Goal: Task Accomplishment & Management: Manage account settings

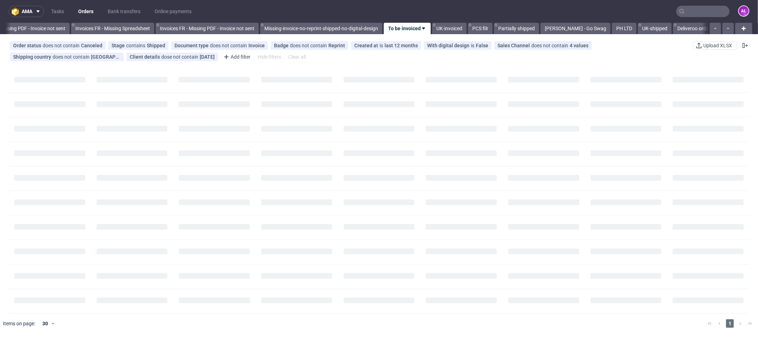
scroll to position [0, 1065]
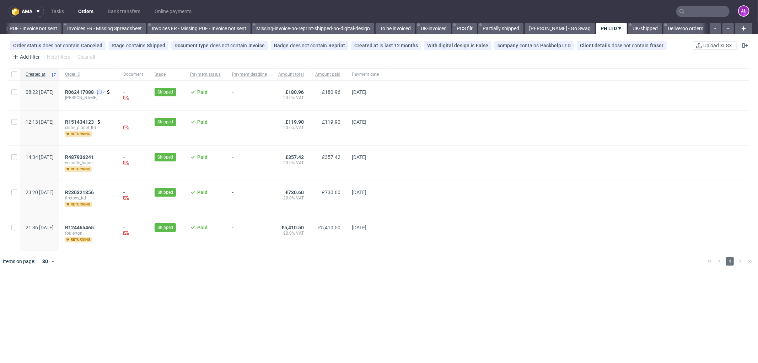
scroll to position [0, 1065]
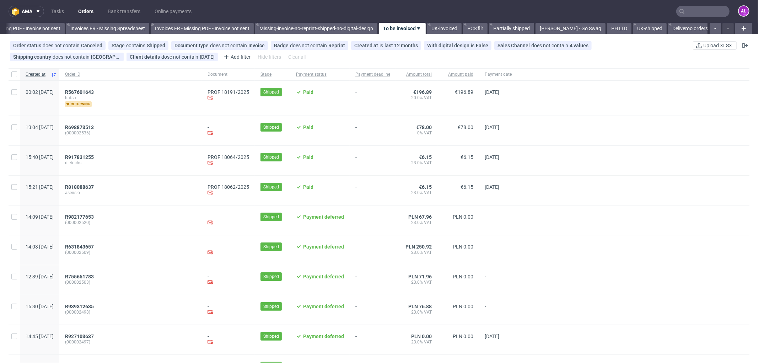
scroll to position [0, 1065]
click at [94, 93] on span "R567601643" at bounding box center [79, 92] width 29 height 6
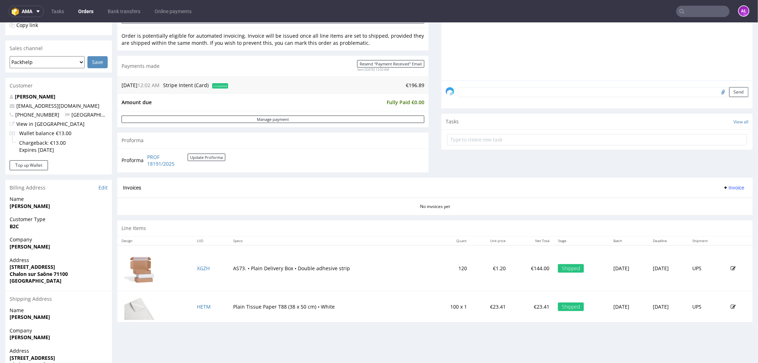
scroll to position [223, 0]
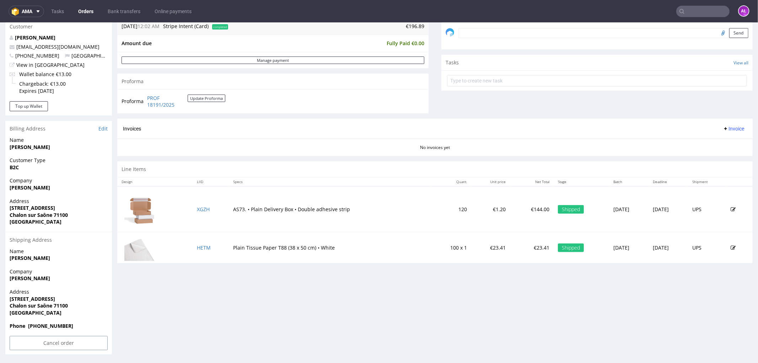
click at [726, 128] on span "Invoice" at bounding box center [733, 128] width 21 height 6
click at [724, 141] on span "Generate" at bounding box center [721, 143] width 34 height 7
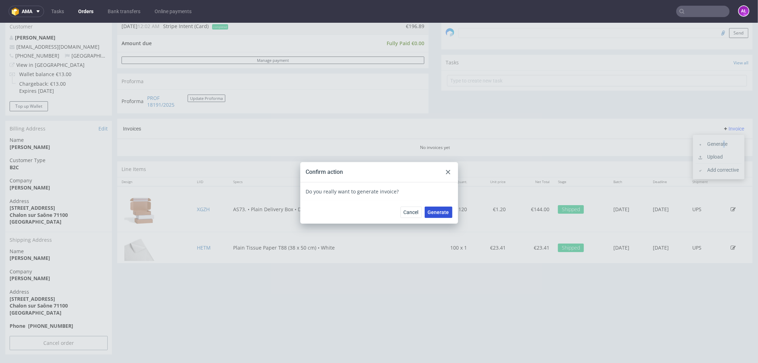
click at [443, 212] on span "Generate" at bounding box center [438, 211] width 21 height 5
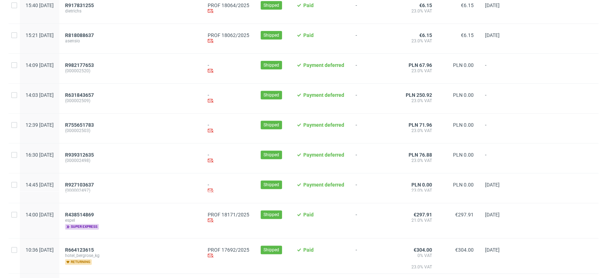
scroll to position [237, 0]
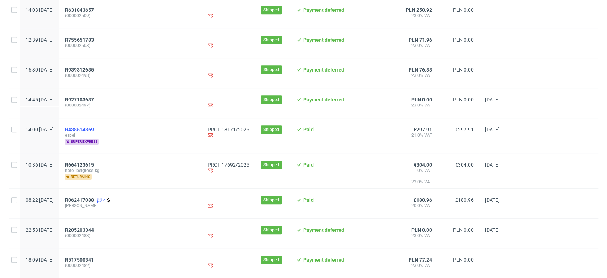
click at [94, 128] on span "R438514869" at bounding box center [79, 130] width 29 height 6
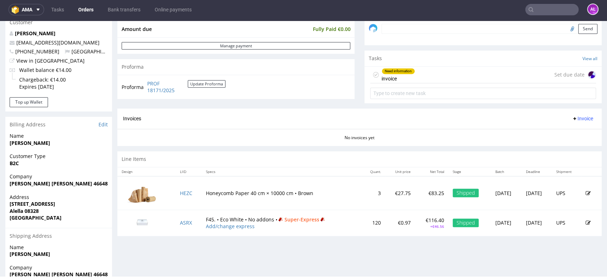
scroll to position [237, 0]
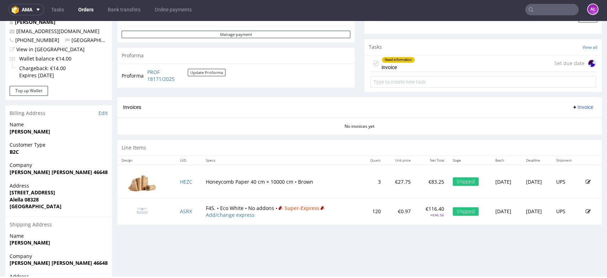
click at [397, 70] on div "Need information invoice" at bounding box center [397, 63] width 33 height 16
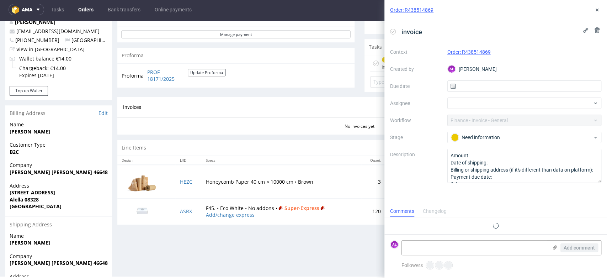
scroll to position [6, 0]
click at [597, 11] on icon at bounding box center [597, 10] width 6 height 6
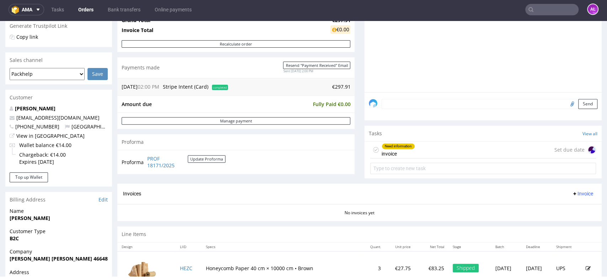
scroll to position [229, 0]
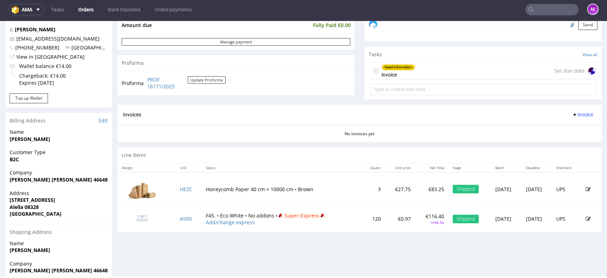
drag, startPoint x: 83, startPoint y: 180, endPoint x: 109, endPoint y: 181, distance: 25.6
click at [109, 181] on div "Company Maria Estrella Bravo Sanchez 46648461E" at bounding box center [58, 179] width 107 height 20
copy strong "46648461E"
click at [105, 120] on link "Edit" at bounding box center [102, 120] width 9 height 7
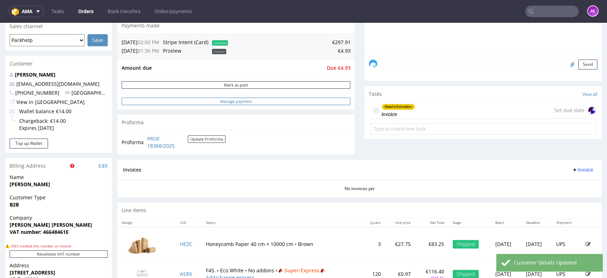
scroll to position [197, 0]
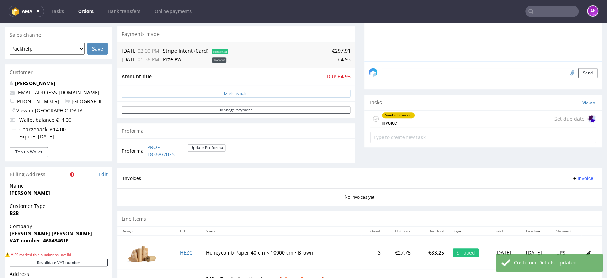
click at [290, 94] on button "Mark as paid" at bounding box center [236, 93] width 229 height 7
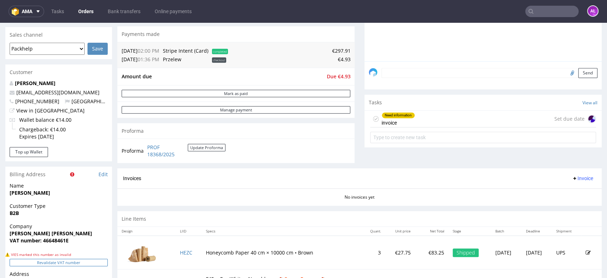
click at [93, 261] on button "Revalidate VAT number" at bounding box center [59, 261] width 98 height 7
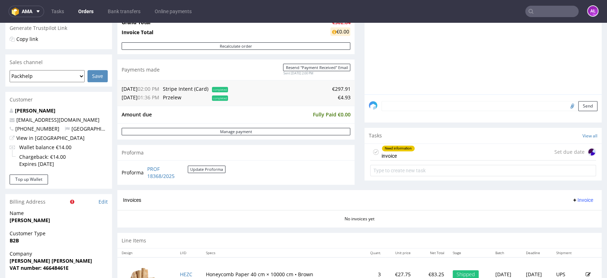
scroll to position [79, 0]
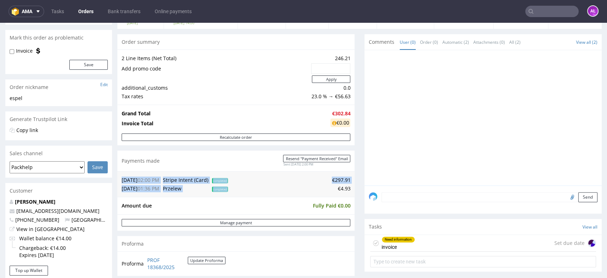
drag, startPoint x: 330, startPoint y: 189, endPoint x: 345, endPoint y: 190, distance: 14.9
click at [345, 190] on div "[DATE] 02:00 PM Stripe Intent (Card) completed €297.91 [DATE] 01:36 PM [PERSON_…" at bounding box center [235, 184] width 237 height 26
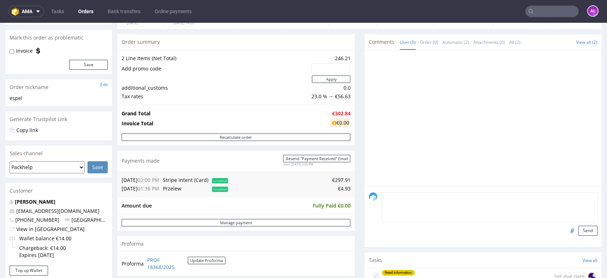
click at [396, 199] on textarea at bounding box center [489, 207] width 216 height 31
paste textarea "€4.93"
click at [399, 198] on textarea "€4.93" at bounding box center [489, 207] width 216 height 31
type textarea "€4.93 client didn't pay"
click at [578, 230] on button "Send" at bounding box center [587, 230] width 19 height 10
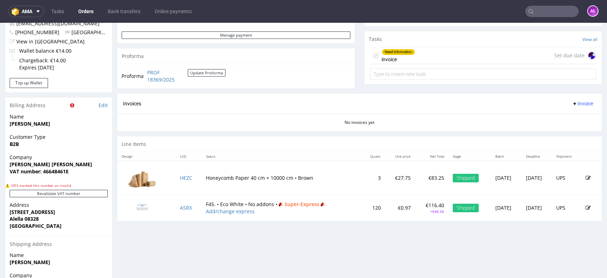
scroll to position [276, 0]
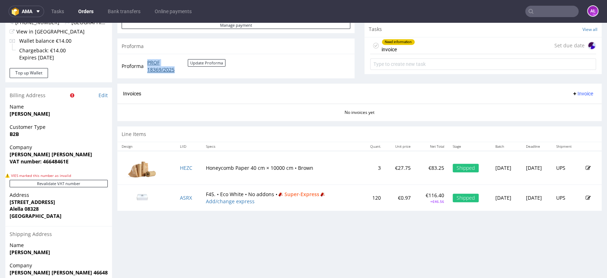
drag, startPoint x: 145, startPoint y: 60, endPoint x: 175, endPoint y: 69, distance: 31.5
click at [175, 69] on td "PROF 18369/2025 Update Proforma" at bounding box center [185, 65] width 80 height 15
copy link "PROF 18369/2025"
drag, startPoint x: 578, startPoint y: 91, endPoint x: 576, endPoint y: 97, distance: 7.2
click at [578, 91] on span "Invoice" at bounding box center [582, 94] width 21 height 6
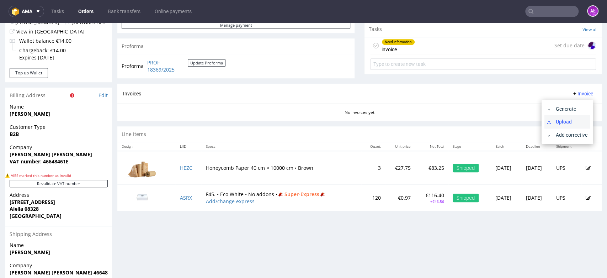
click at [574, 122] on span "Upload" at bounding box center [570, 121] width 34 height 7
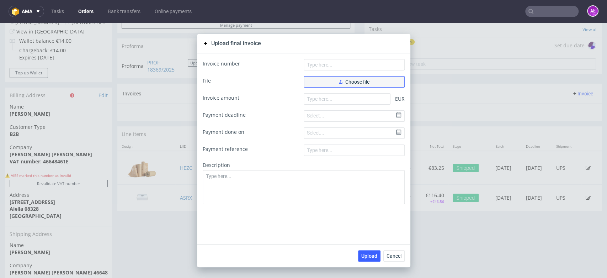
click at [372, 78] on button "Choose file" at bounding box center [354, 81] width 101 height 11
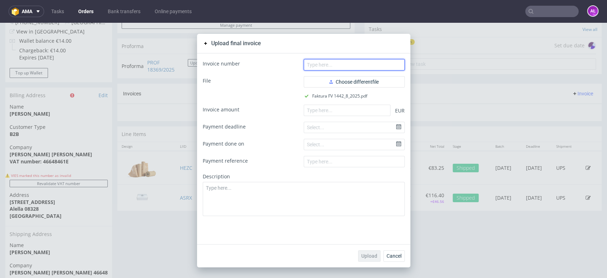
drag, startPoint x: 313, startPoint y: 64, endPoint x: 290, endPoint y: 30, distance: 40.7
click at [313, 64] on input "text" at bounding box center [354, 64] width 101 height 11
paste input "FV 1442/8/2025"
type input "FV 1442/8/2025"
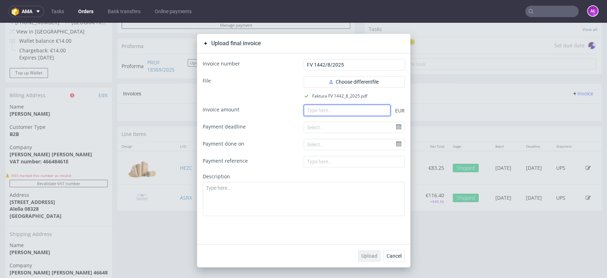
click at [320, 113] on input "number" at bounding box center [347, 109] width 87 height 11
paste input "297.91"
type input "297.91"
click at [364, 253] on span "Upload" at bounding box center [369, 255] width 16 height 5
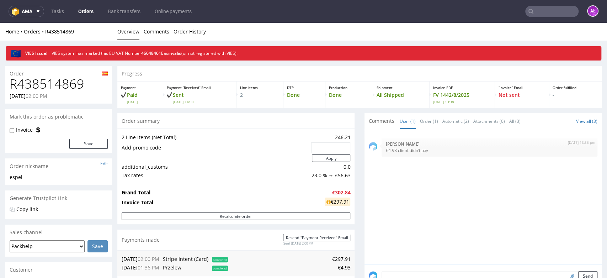
scroll to position [158, 0]
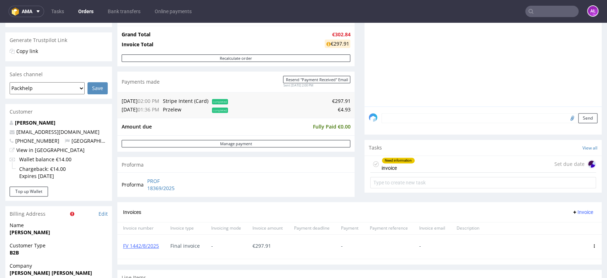
drag, startPoint x: 437, startPoint y: 161, endPoint x: 446, endPoint y: 163, distance: 9.1
click at [437, 161] on div "Need information invoice Set due date" at bounding box center [483, 164] width 226 height 17
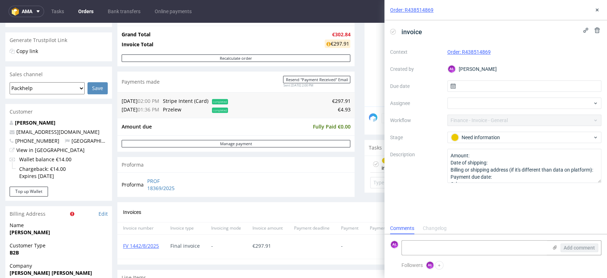
scroll to position [6, 0]
drag, startPoint x: 596, startPoint y: 31, endPoint x: 591, endPoint y: 35, distance: 5.8
click at [596, 31] on use at bounding box center [596, 30] width 5 height 6
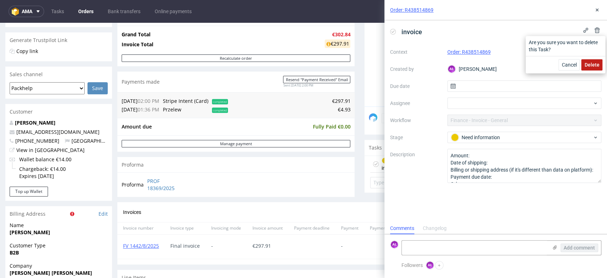
click at [595, 65] on span "Delete" at bounding box center [591, 64] width 15 height 5
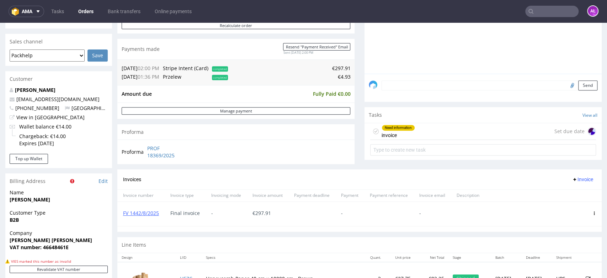
scroll to position [197, 0]
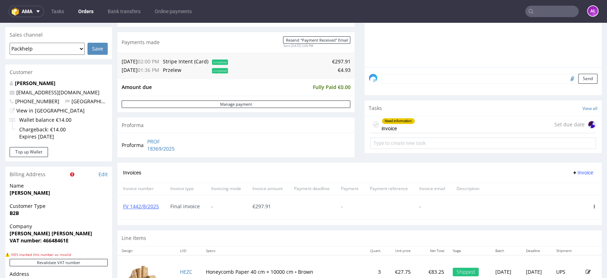
drag, startPoint x: 411, startPoint y: 127, endPoint x: 411, endPoint y: 149, distance: 22.8
click at [411, 127] on div "Need information invoice Set due date" at bounding box center [483, 124] width 226 height 17
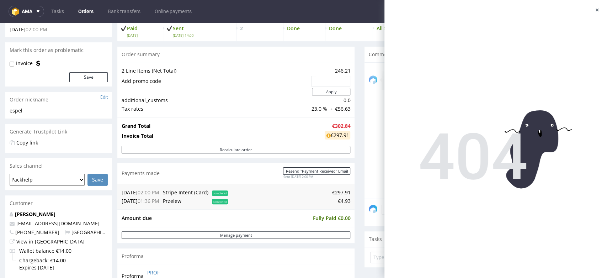
scroll to position [158, 0]
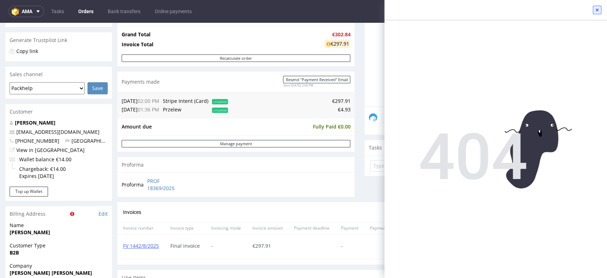
click at [595, 7] on icon at bounding box center [597, 10] width 6 height 6
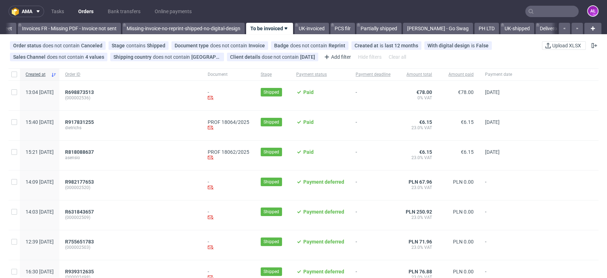
scroll to position [0, 1191]
click at [94, 91] on span "R698873513" at bounding box center [79, 92] width 29 height 6
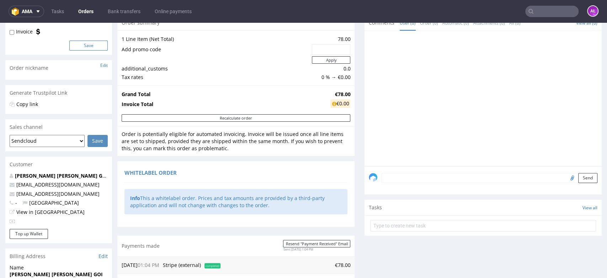
scroll to position [197, 0]
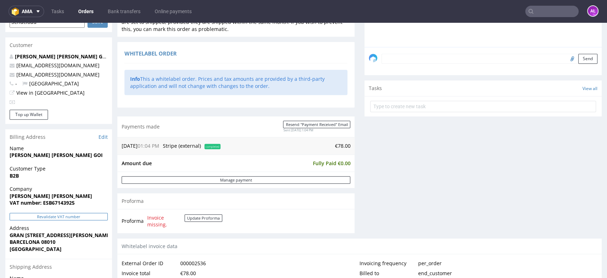
click at [86, 213] on button "Revalidate VAT number" at bounding box center [59, 216] width 98 height 7
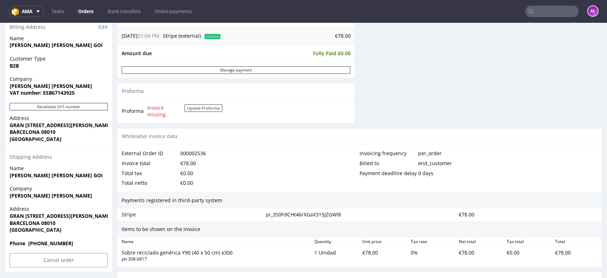
scroll to position [316, 0]
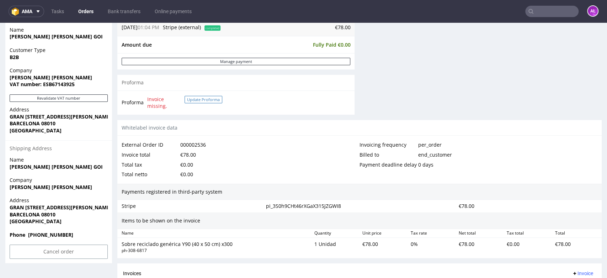
click at [208, 100] on button "Update Proforma" at bounding box center [203, 99] width 38 height 7
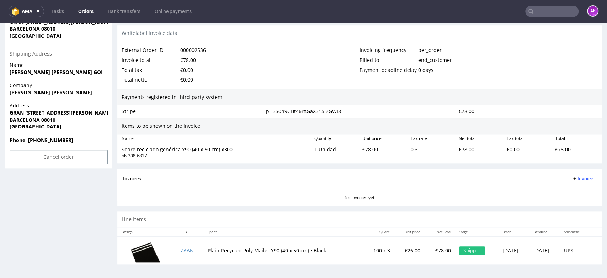
scroll to position [418, 0]
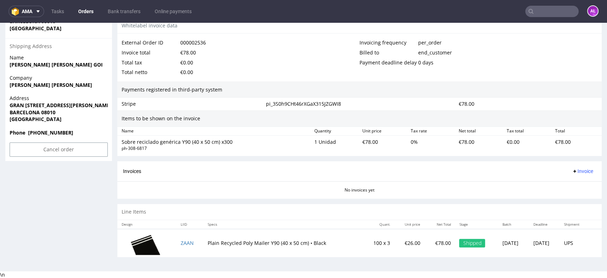
drag, startPoint x: 569, startPoint y: 172, endPoint x: 572, endPoint y: 176, distance: 4.1
click at [572, 172] on span "Invoice" at bounding box center [582, 171] width 21 height 6
click at [574, 185] on span "Generate" at bounding box center [570, 185] width 34 height 7
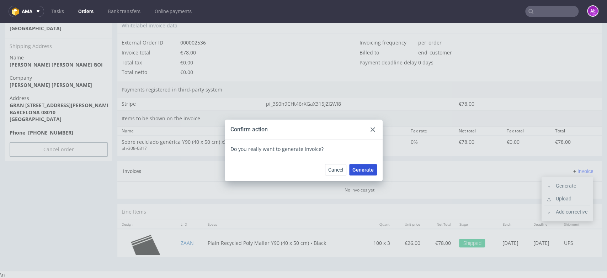
click at [365, 170] on span "Generate" at bounding box center [362, 169] width 21 height 5
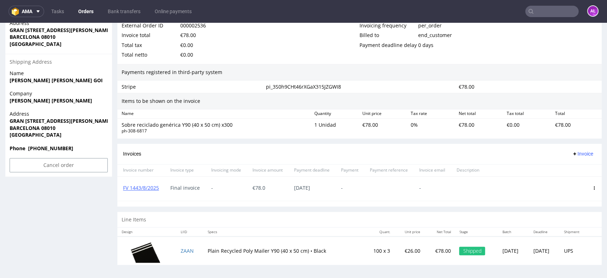
scroll to position [402, 0]
click at [592, 187] on icon at bounding box center [594, 188] width 4 height 4
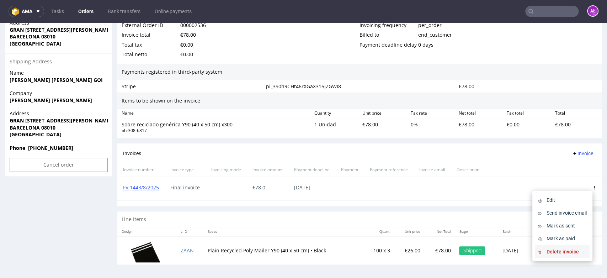
click at [576, 248] on span "Delete invoice" at bounding box center [564, 251] width 43 height 7
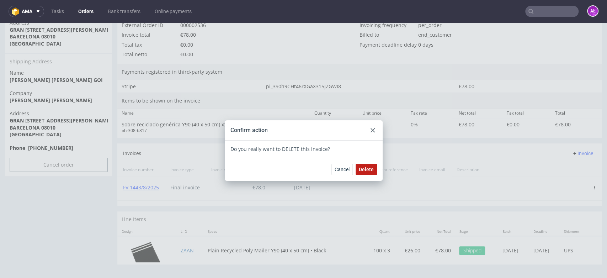
click at [359, 168] on span "Delete" at bounding box center [366, 169] width 15 height 5
click at [368, 129] on div at bounding box center [372, 130] width 9 height 9
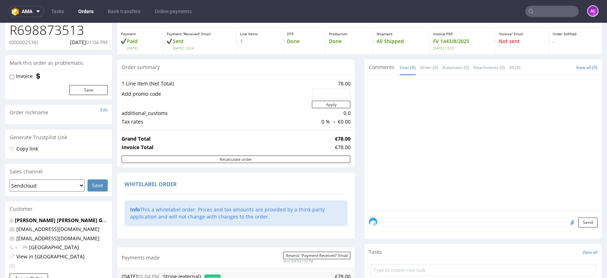
scroll to position [0, 0]
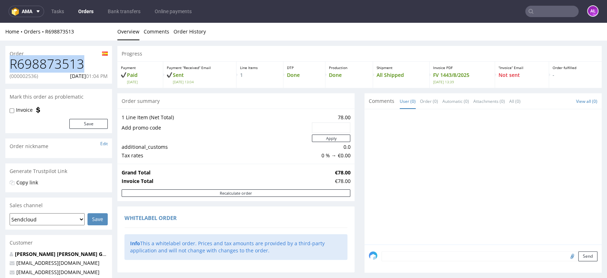
drag, startPoint x: 83, startPoint y: 64, endPoint x: -2, endPoint y: 63, distance: 85.0
copy h1 "R698873513"
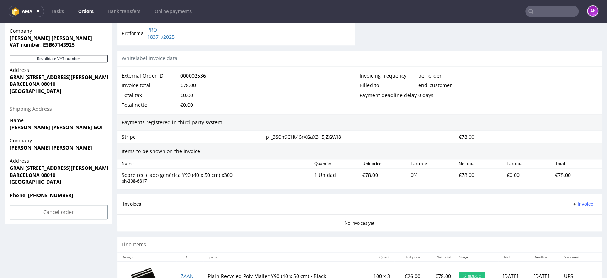
scroll to position [355, 0]
click at [573, 204] on span "Invoice" at bounding box center [582, 203] width 21 height 6
click at [573, 230] on span "Upload" at bounding box center [570, 230] width 34 height 7
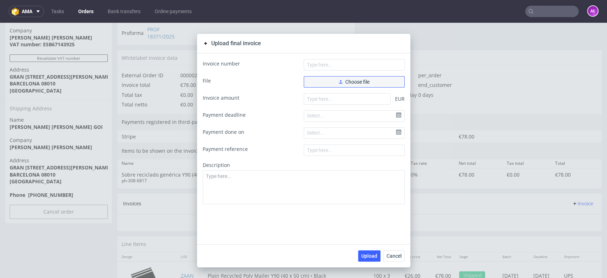
click at [351, 80] on span "Choose file" at bounding box center [354, 81] width 31 height 5
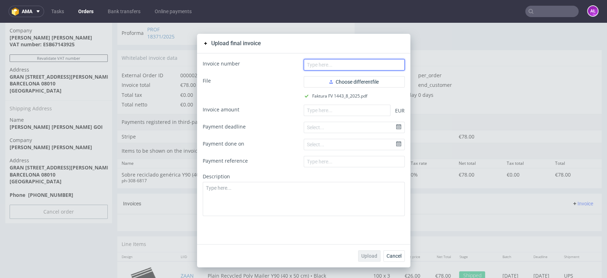
drag, startPoint x: 353, startPoint y: 68, endPoint x: 337, endPoint y: 53, distance: 22.1
click at [353, 68] on input "text" at bounding box center [354, 64] width 101 height 11
paste input "FV 1443/8/2025"
type input "FV 1443/8/2025"
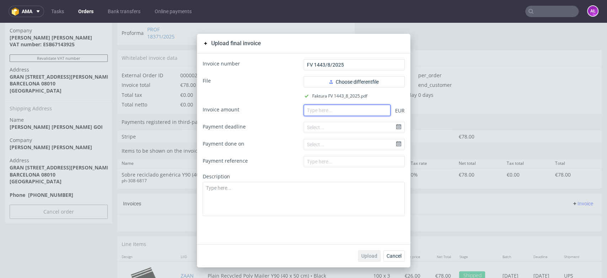
click at [351, 107] on input "number" at bounding box center [347, 109] width 87 height 11
paste input "78.0"
type input "78.0"
click at [370, 255] on span "Upload" at bounding box center [369, 255] width 16 height 5
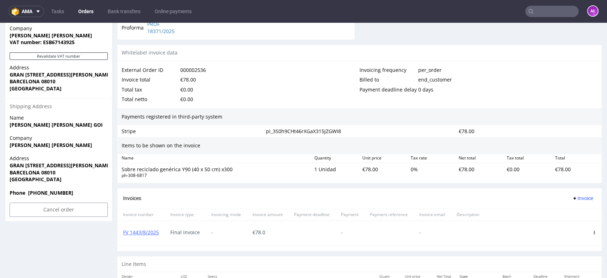
scroll to position [402, 0]
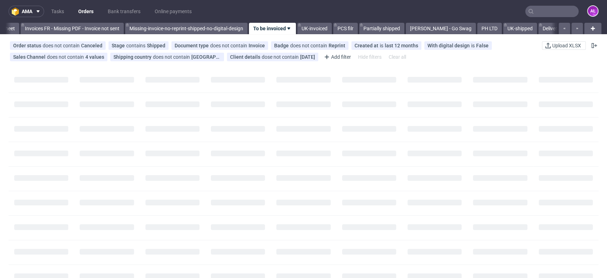
scroll to position [0, 1191]
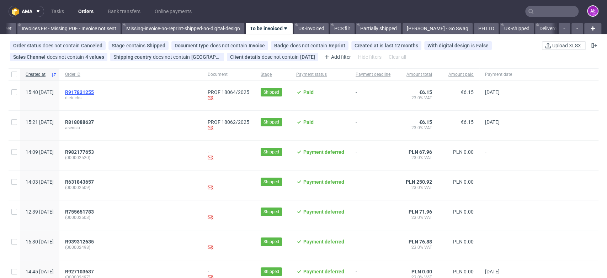
click at [94, 92] on span "R917831255" at bounding box center [79, 92] width 29 height 6
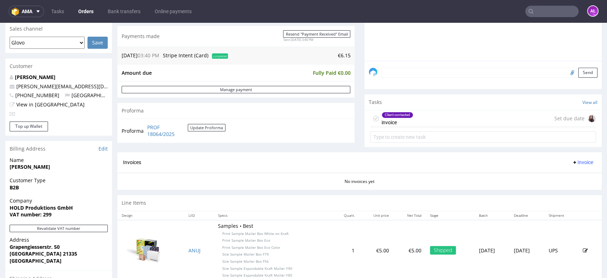
scroll to position [197, 0]
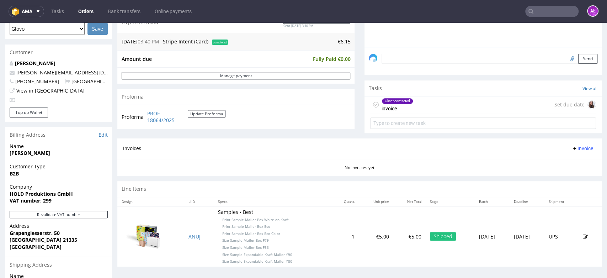
drag, startPoint x: 392, startPoint y: 107, endPoint x: 393, endPoint y: 130, distance: 22.8
click at [392, 107] on div "Client contacted invoice" at bounding box center [397, 104] width 32 height 16
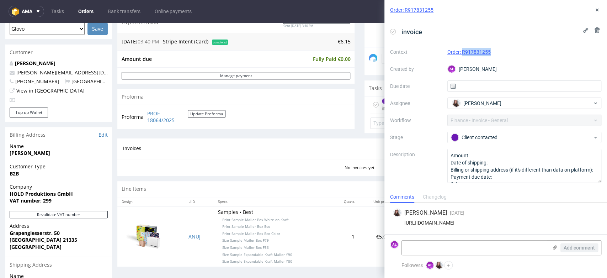
drag, startPoint x: 484, startPoint y: 54, endPoint x: 463, endPoint y: 55, distance: 21.7
click at [463, 55] on div "Order: R917831255" at bounding box center [524, 52] width 154 height 9
copy link "R917831255"
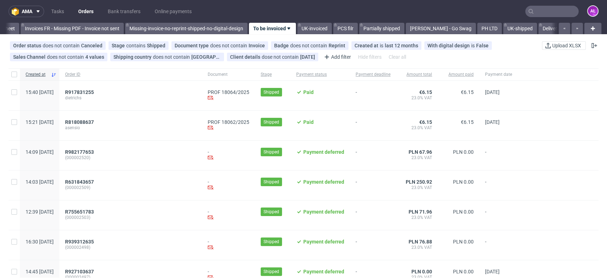
scroll to position [0, 1191]
click at [94, 92] on span "R917831255" at bounding box center [79, 92] width 29 height 6
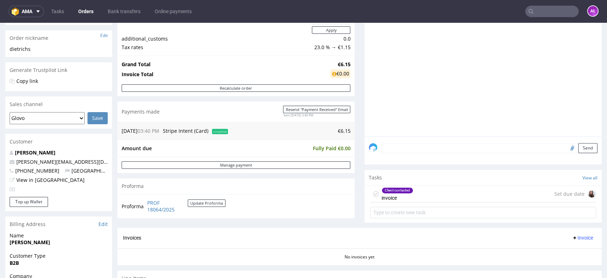
scroll to position [197, 0]
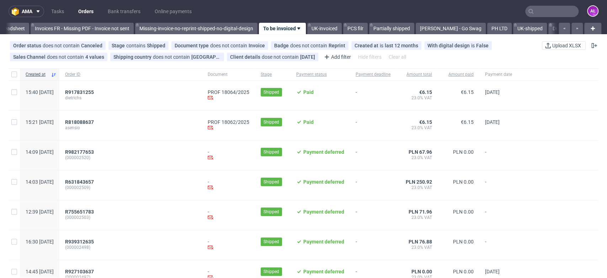
scroll to position [0, 1191]
click at [94, 123] on span "R818088637" at bounding box center [79, 122] width 29 height 6
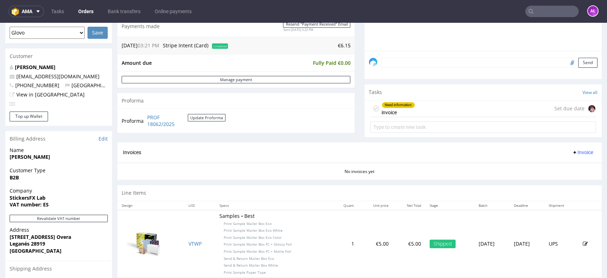
scroll to position [197, 0]
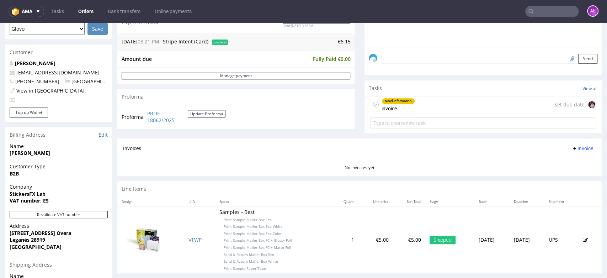
click at [425, 104] on div "Need information invoice Set due date" at bounding box center [483, 104] width 226 height 17
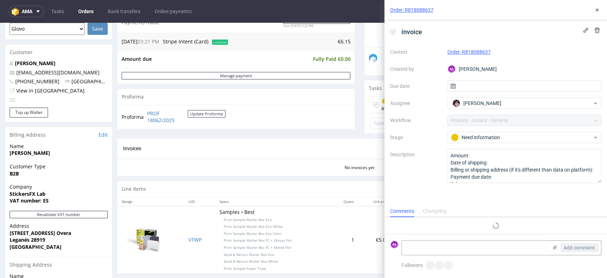
scroll to position [6, 0]
drag, startPoint x: 494, startPoint y: 55, endPoint x: 463, endPoint y: 56, distance: 30.9
click at [462, 54] on div "Order: R818088637" at bounding box center [524, 52] width 154 height 9
copy link "R818088637"
click at [598, 12] on icon at bounding box center [597, 10] width 6 height 6
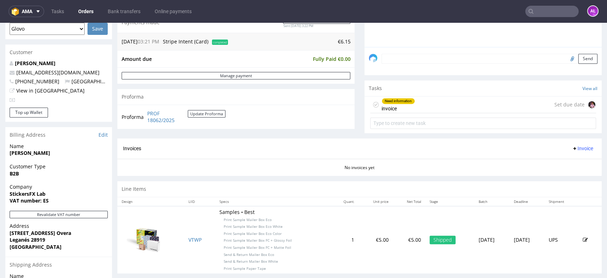
click at [402, 104] on div "Need information invoice" at bounding box center [397, 104] width 33 height 16
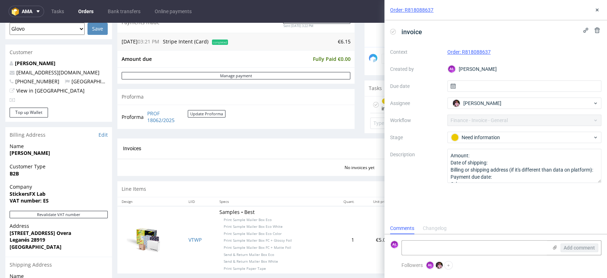
scroll to position [6, 0]
drag, startPoint x: 65, startPoint y: 202, endPoint x: 42, endPoint y: 201, distance: 23.1
click at [42, 201] on span "VAT number: ES" at bounding box center [59, 200] width 98 height 7
copy strong "ES"
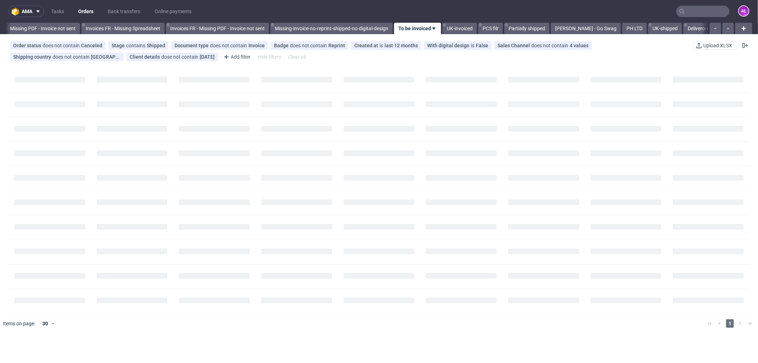
scroll to position [0, 1065]
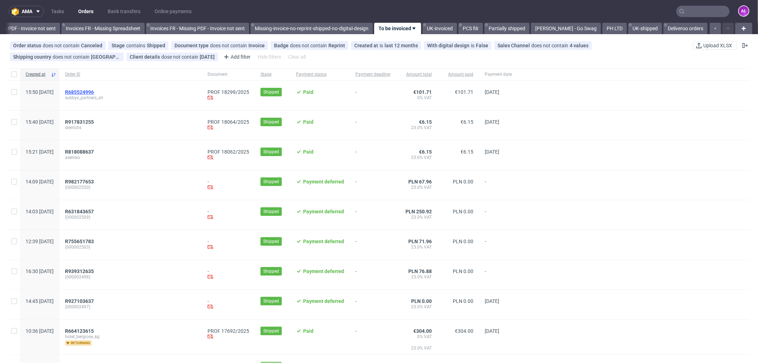
click at [94, 91] on span "R685524996" at bounding box center [79, 92] width 29 height 6
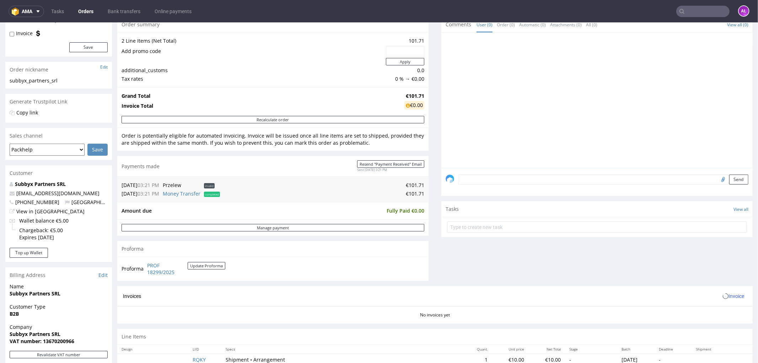
scroll to position [197, 0]
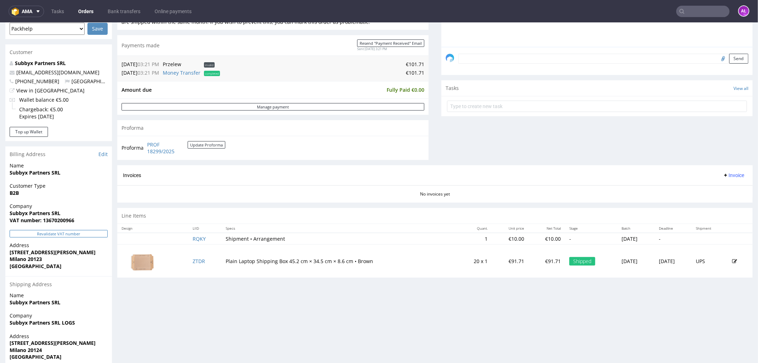
click at [84, 231] on button "Revalidate VAT number" at bounding box center [59, 233] width 98 height 7
click at [725, 176] on span "Invoice" at bounding box center [733, 175] width 21 height 6
click at [728, 188] on span "Generate" at bounding box center [721, 190] width 34 height 7
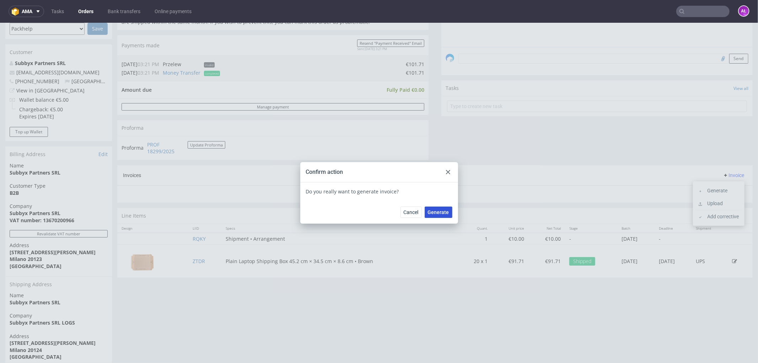
click at [443, 216] on button "Generate" at bounding box center [439, 211] width 28 height 11
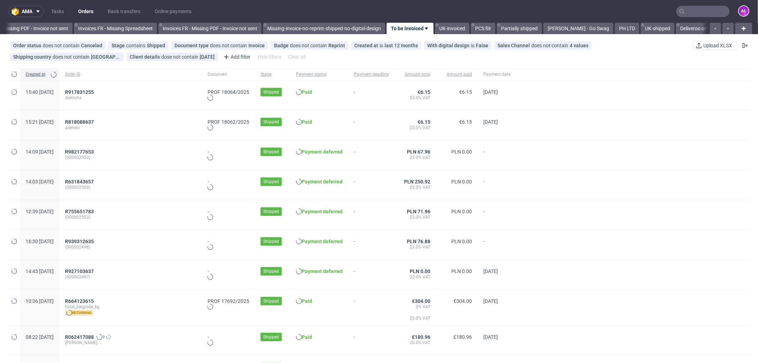
scroll to position [0, 1065]
click at [94, 93] on span "R917831255" at bounding box center [79, 92] width 29 height 6
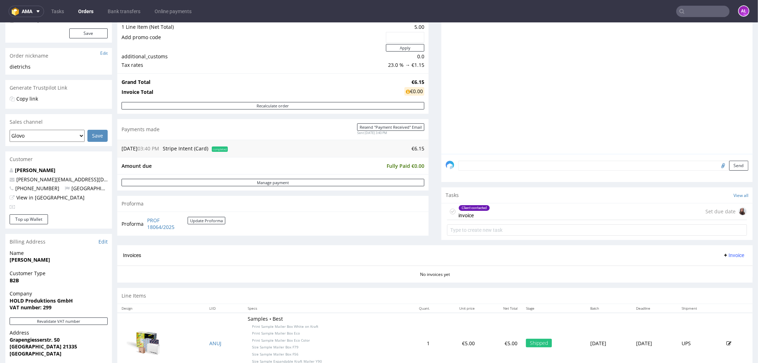
scroll to position [118, 0]
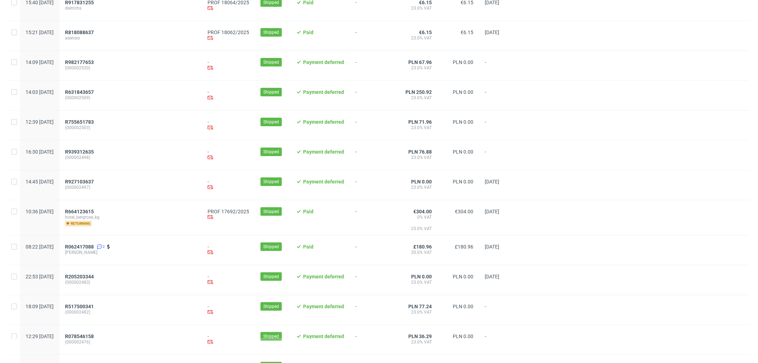
scroll to position [118, 0]
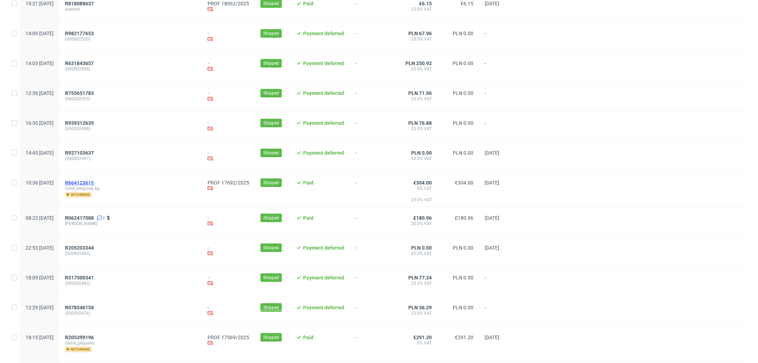
click at [94, 186] on span "R664123615" at bounding box center [79, 183] width 29 height 6
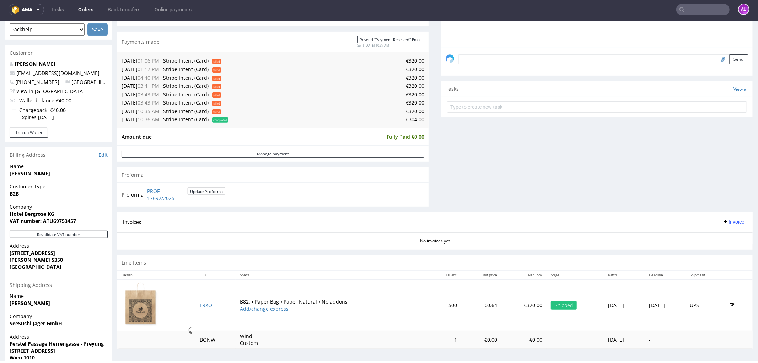
scroll to position [237, 0]
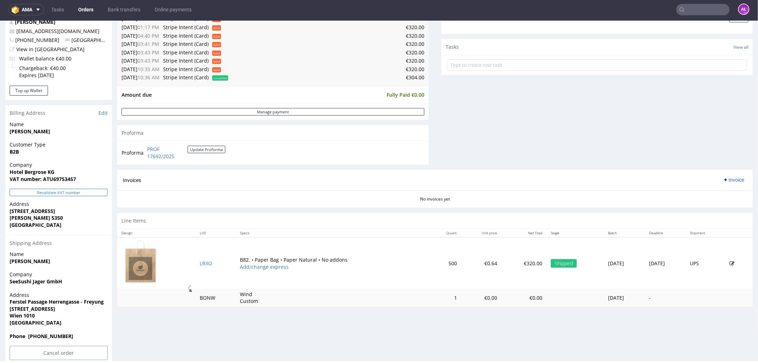
click at [74, 192] on button "Revalidate VAT number" at bounding box center [59, 191] width 98 height 7
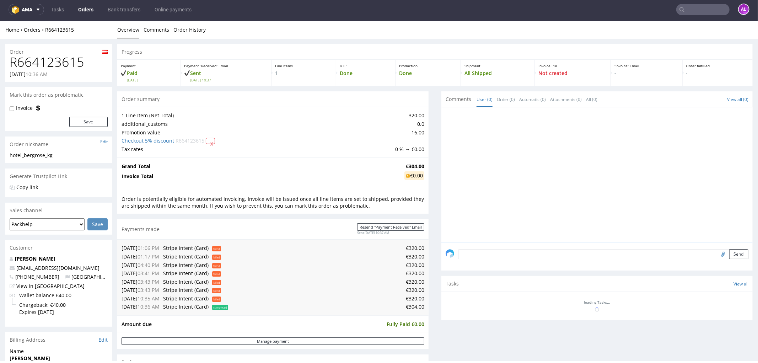
scroll to position [231, 0]
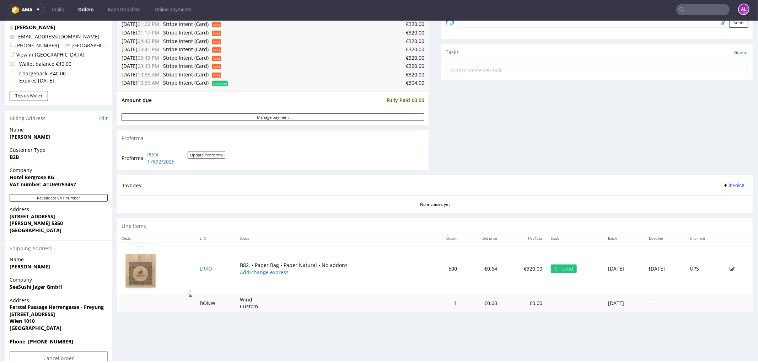
click at [723, 187] on span "Invoice" at bounding box center [733, 185] width 21 height 6
click at [726, 197] on span "Generate" at bounding box center [721, 200] width 34 height 7
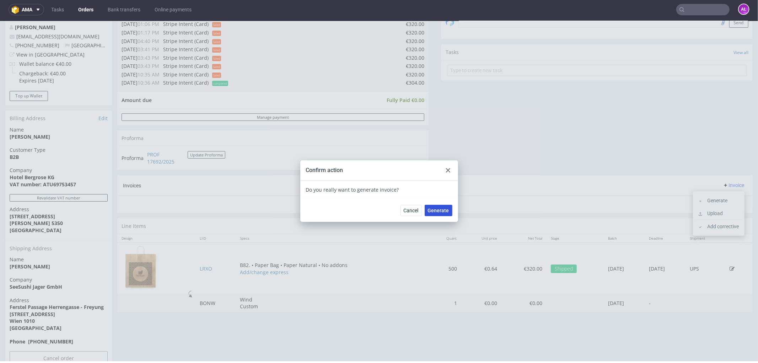
click at [432, 209] on span "Generate" at bounding box center [438, 210] width 21 height 5
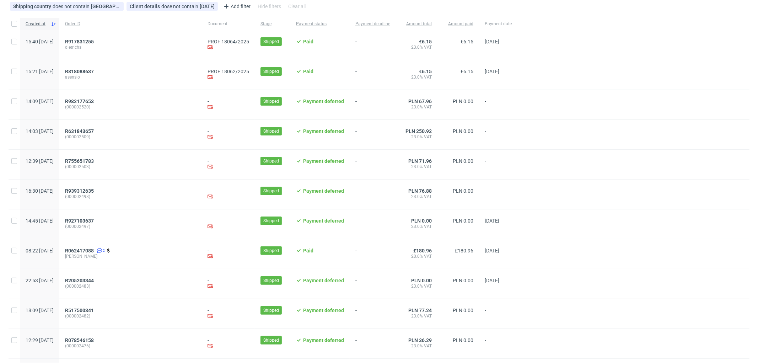
scroll to position [197, 0]
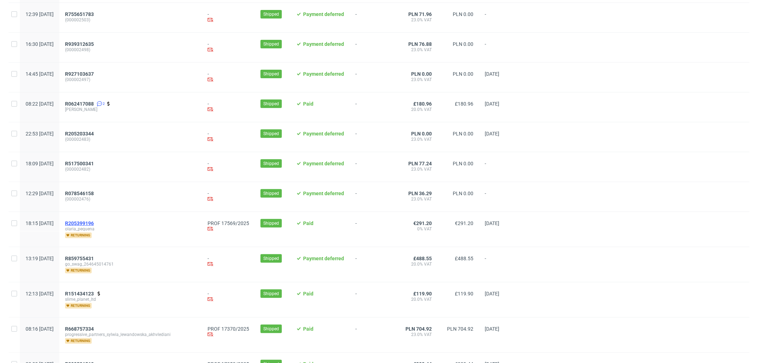
click at [94, 224] on span "R205399196" at bounding box center [79, 223] width 29 height 6
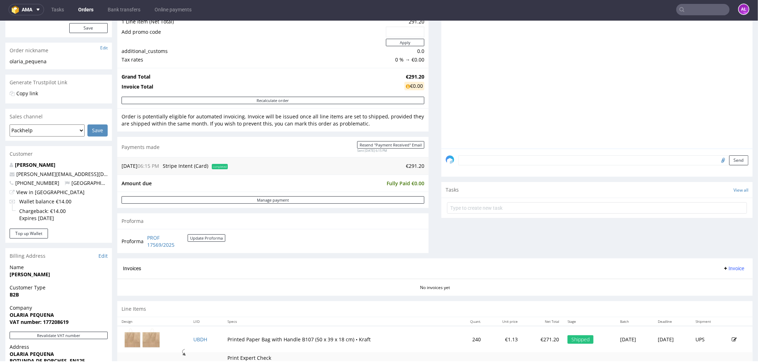
scroll to position [158, 0]
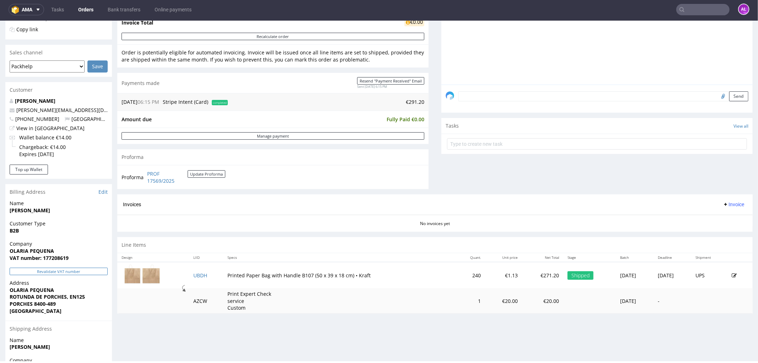
click at [90, 272] on button "Revalidate VAT number" at bounding box center [59, 270] width 98 height 7
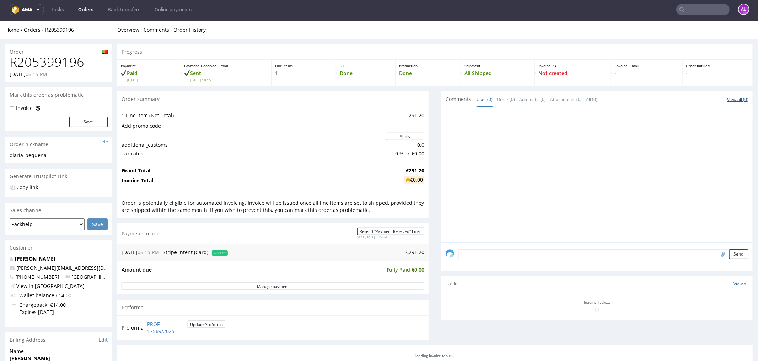
scroll to position [154, 0]
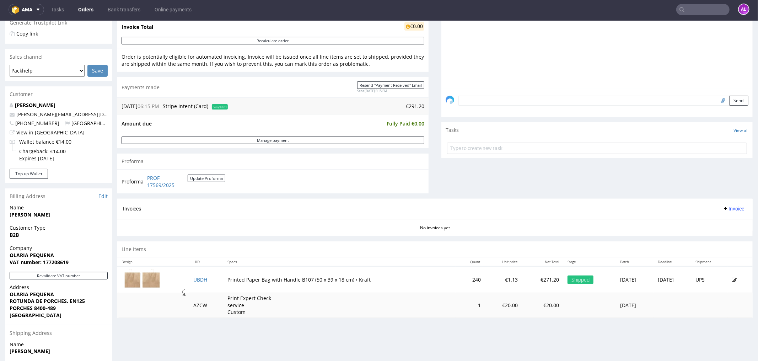
click at [723, 208] on span "Invoice" at bounding box center [733, 208] width 21 height 6
click at [721, 221] on span "Generate" at bounding box center [721, 223] width 34 height 7
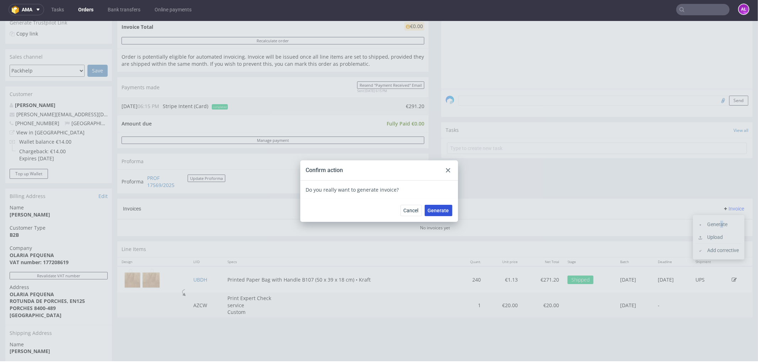
click at [444, 211] on span "Generate" at bounding box center [438, 210] width 21 height 5
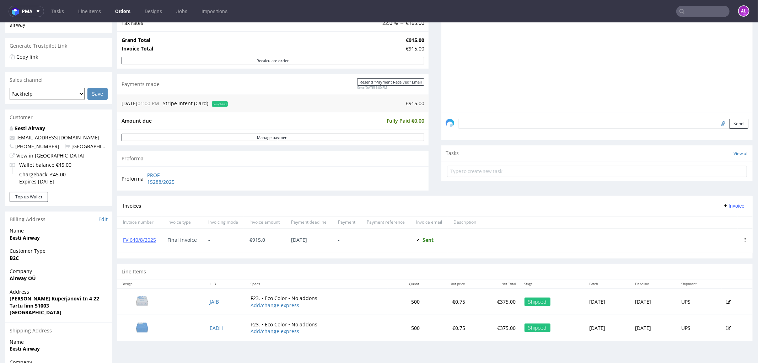
scroll to position [79, 0]
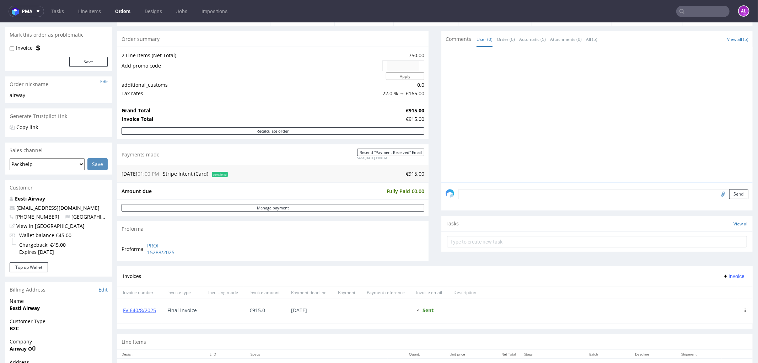
scroll to position [197, 0]
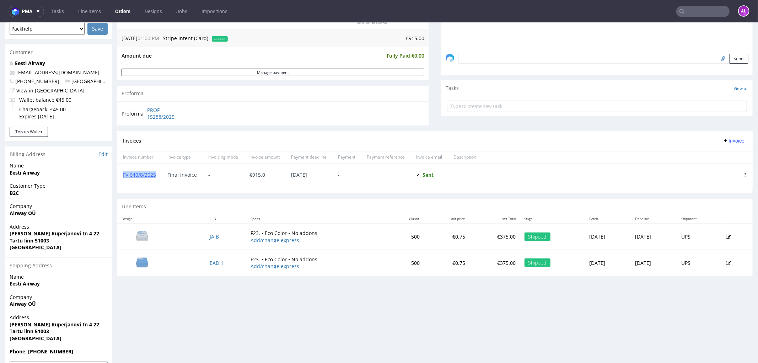
drag, startPoint x: 159, startPoint y: 180, endPoint x: 123, endPoint y: 181, distance: 35.9
click at [123, 181] on div "FV 640/8/2025" at bounding box center [139, 175] width 44 height 24
copy link "FV 640/8/2025"
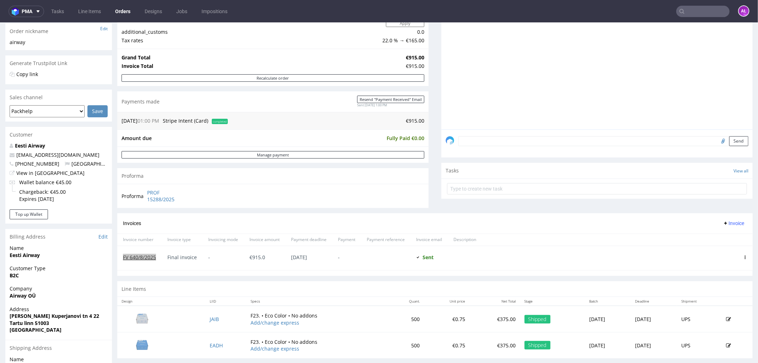
scroll to position [0, 0]
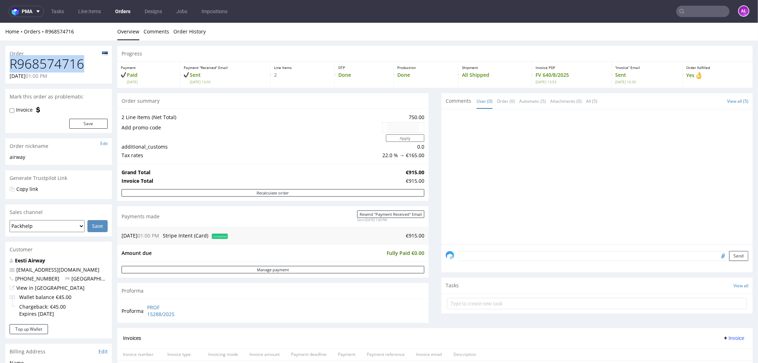
drag, startPoint x: 83, startPoint y: 62, endPoint x: 7, endPoint y: 65, distance: 75.4
click at [7, 65] on div "R968574716 17.07.2025 01:00 PM" at bounding box center [58, 70] width 107 height 27
copy h1 "R968574716"
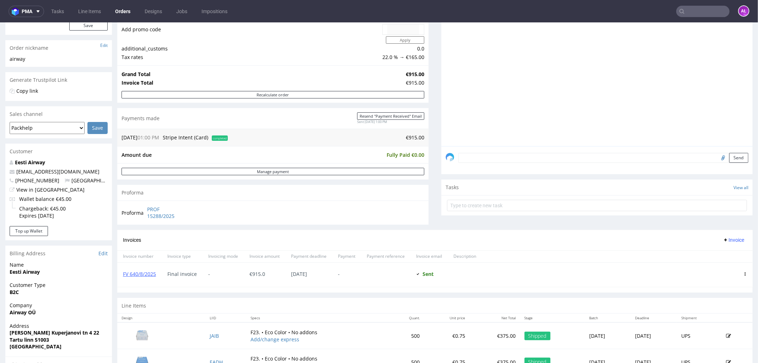
scroll to position [118, 0]
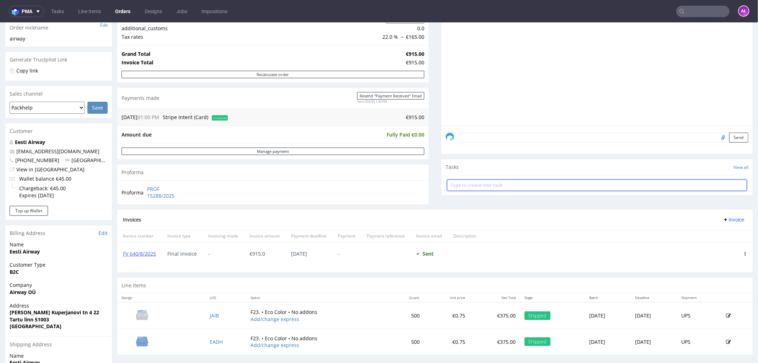
click at [515, 184] on input "text" at bounding box center [597, 184] width 300 height 11
type input "correction"
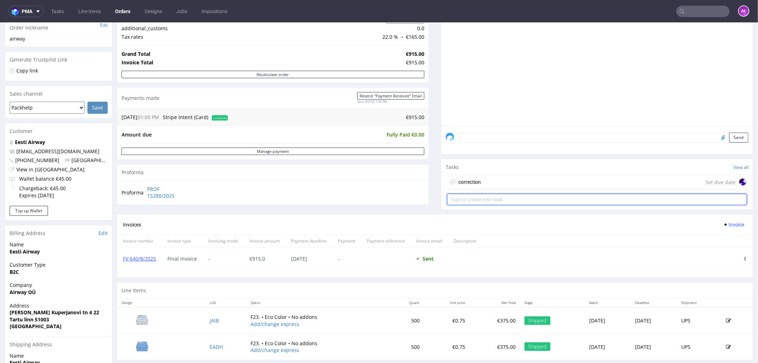
click at [547, 197] on input "text" at bounding box center [597, 198] width 300 height 11
click at [541, 177] on div "correction Set due date" at bounding box center [597, 182] width 300 height 14
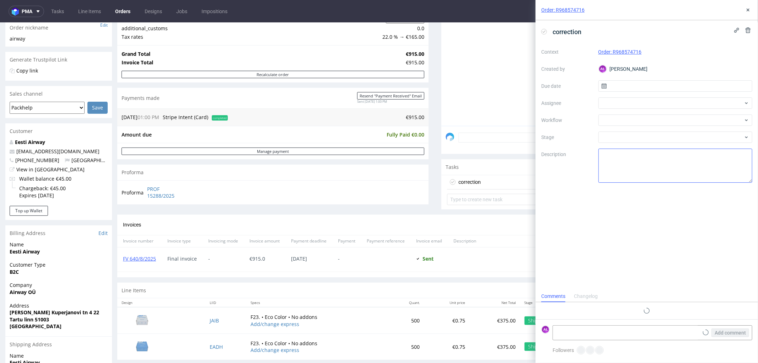
scroll to position [5, 0]
click at [628, 123] on div at bounding box center [676, 119] width 154 height 11
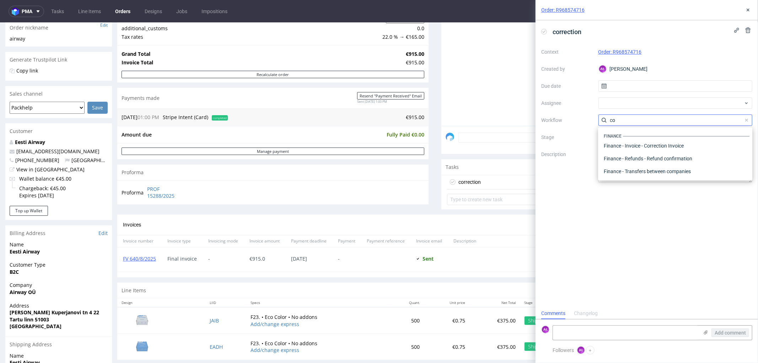
scroll to position [0, 0]
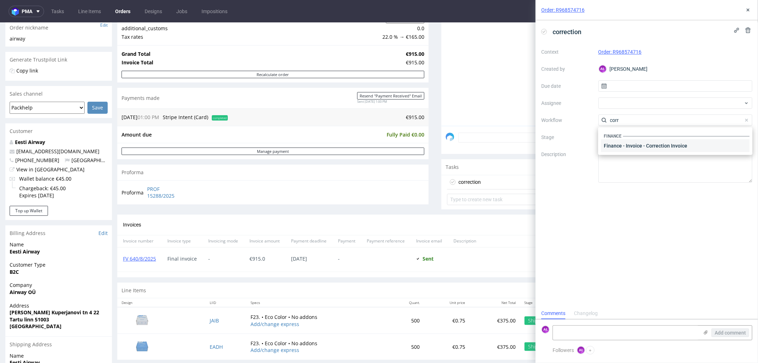
type input "corr"
click at [638, 145] on div "Finance - Invoice - Correction Invoice" at bounding box center [675, 145] width 149 height 13
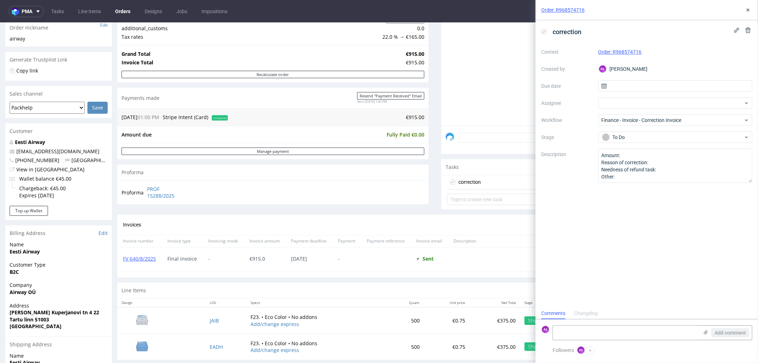
click at [545, 32] on icon at bounding box center [544, 32] width 6 height 6
click at [575, 335] on textarea at bounding box center [626, 333] width 146 height 14
paste textarea "FK 564/2025"
type textarea "FK 564/2025"
click at [733, 331] on span "Add comment" at bounding box center [730, 332] width 31 height 5
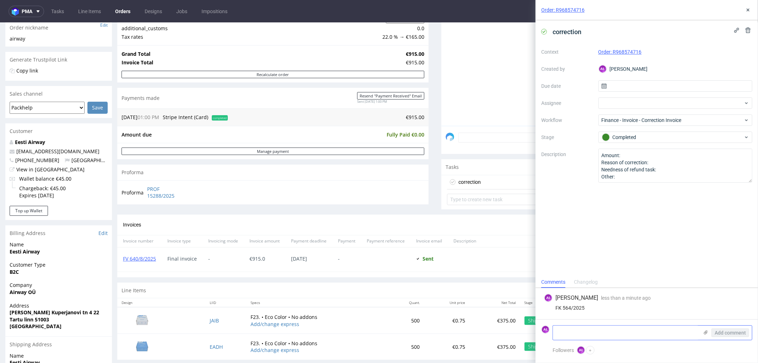
click at [621, 331] on textarea at bounding box center [626, 333] width 146 height 14
paste textarea "Od lipca zmieniła się stawka VAT w Estonii i na tej fv mamy starą stawkę 22% VA…"
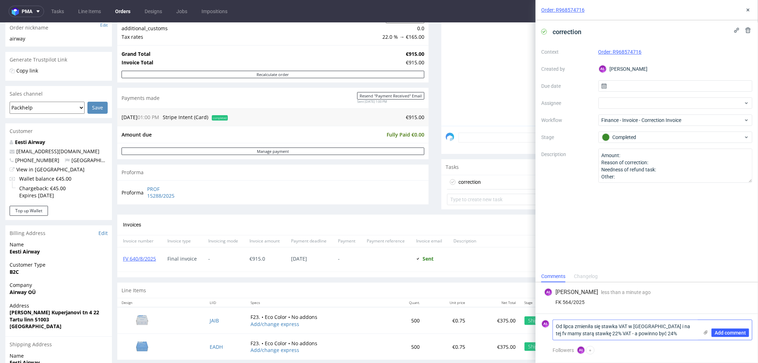
drag, startPoint x: 583, startPoint y: 335, endPoint x: 650, endPoint y: 327, distance: 67.9
click at [650, 327] on textarea "Od lipca zmieniła się stawka VAT w Estonii i na tej fv mamy starą stawkę 22% VA…" at bounding box center [626, 330] width 146 height 20
drag, startPoint x: 584, startPoint y: 336, endPoint x: 674, endPoint y: 329, distance: 90.2
click at [674, 329] on textarea "Od lipca zmieniła się stawka VAT w Estonii z 22% VAT - a powinno być 24%" at bounding box center [626, 330] width 146 height 20
type textarea "Od lipca zmieniła się stawka VAT w Estonii z 22% VAT na 24%"
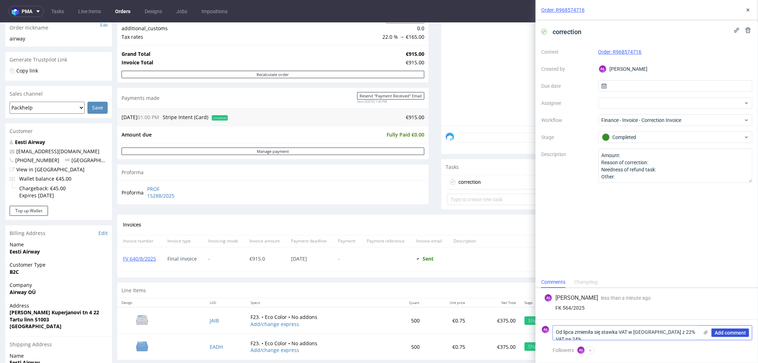
click at [722, 330] on span "Add comment" at bounding box center [730, 332] width 31 height 5
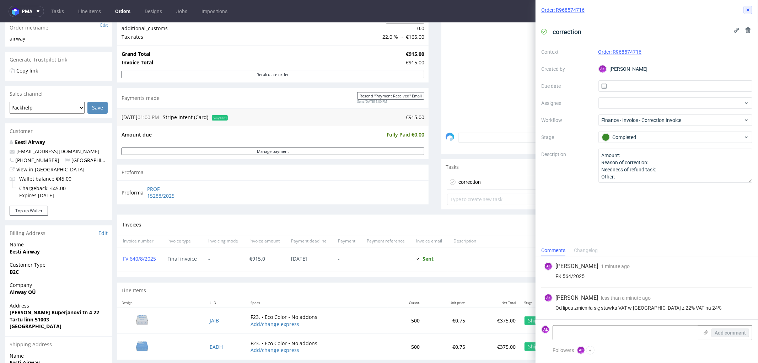
click at [747, 10] on icon at bounding box center [748, 10] width 6 height 6
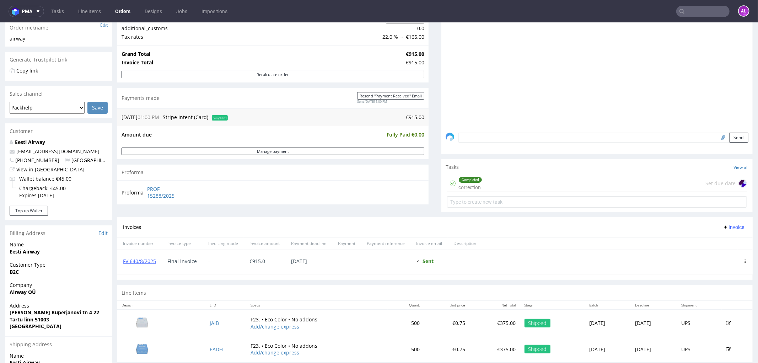
click at [723, 227] on span "Invoice" at bounding box center [733, 227] width 21 height 6
click at [720, 254] on span "Add corrective" at bounding box center [722, 254] width 36 height 7
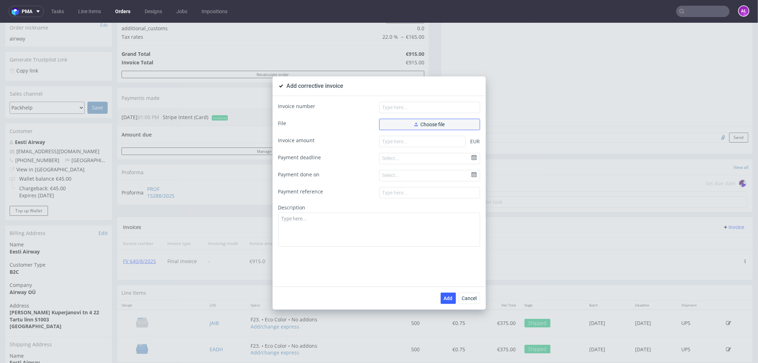
click at [439, 124] on span "Choose file" at bounding box center [429, 124] width 31 height 5
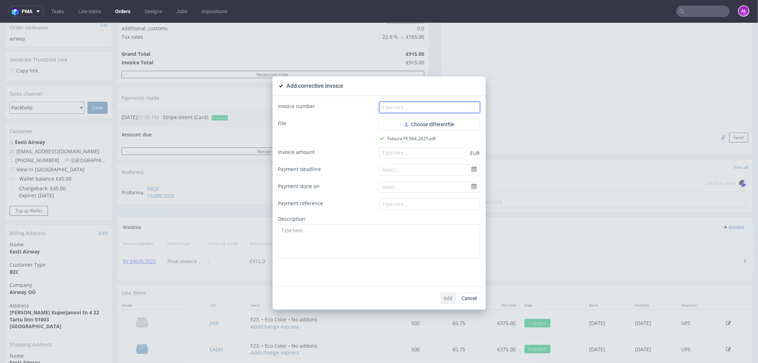
click at [419, 107] on input "text" at bounding box center [429, 106] width 101 height 11
paste input "Od lipca zmieniła się stawka VAT w Estonii i na tej fv mamy starą stawkę 22% VA…"
click at [452, 106] on input "Od lipca zmieniła się stawka VAT w Estonii i na tej fv mamy starą stawkę 22% VA…" at bounding box center [429, 106] width 101 height 11
click at [452, 107] on input "Od lipca zmieniła się stawka VAT w Estonii i na tej fv mamy starą stawkę 22% VA…" at bounding box center [429, 106] width 101 height 11
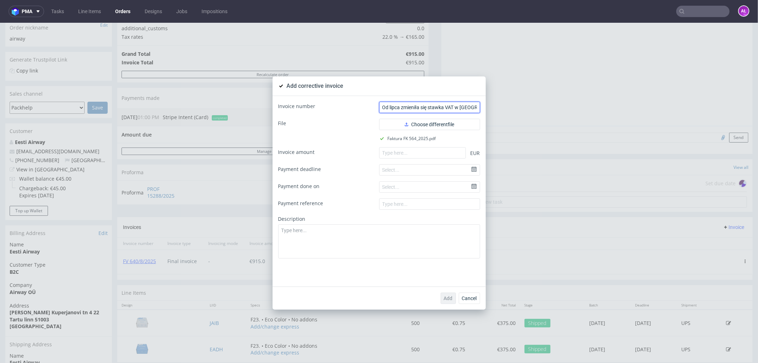
paste input "FK 564/2025"
type input "FK 564/2025"
click at [471, 299] on span "Cancel" at bounding box center [469, 297] width 15 height 5
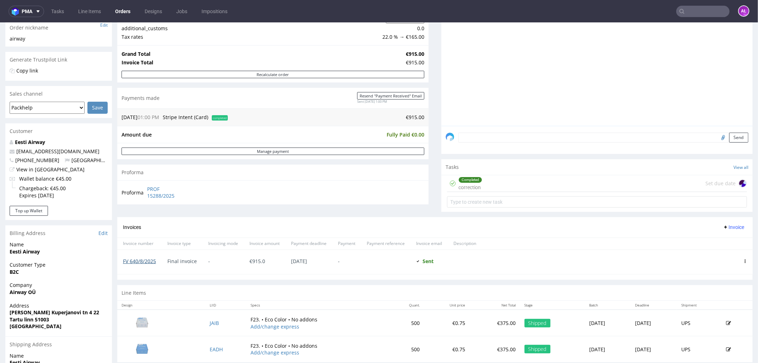
click at [144, 261] on link "FV 640/8/2025" at bounding box center [139, 260] width 33 height 7
click at [723, 225] on span "Invoice" at bounding box center [733, 227] width 21 height 6
click at [722, 239] on span "Upload" at bounding box center [721, 241] width 34 height 7
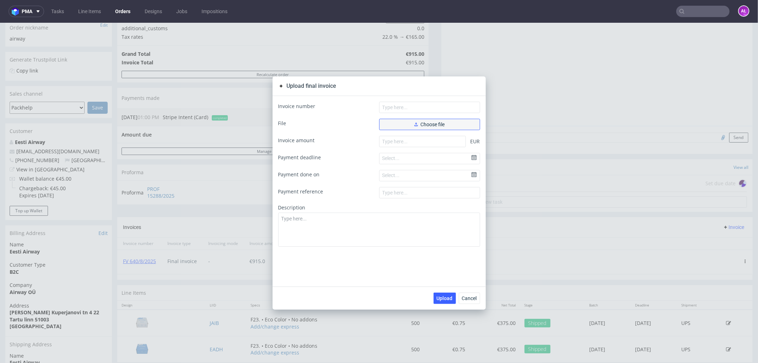
click at [414, 126] on button "Choose file" at bounding box center [429, 123] width 101 height 11
click at [473, 302] on button "Cancel" at bounding box center [469, 297] width 21 height 11
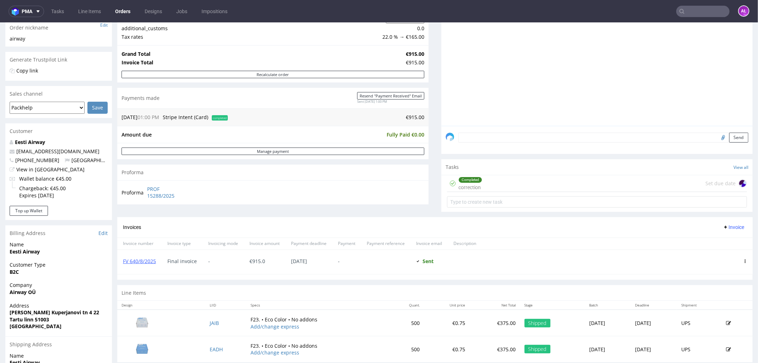
click at [727, 224] on span "Invoice" at bounding box center [733, 227] width 21 height 6
click at [727, 252] on span "Add corrective" at bounding box center [722, 254] width 36 height 7
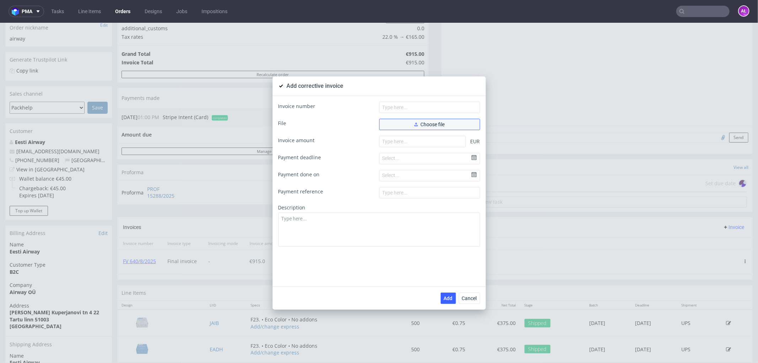
click at [398, 126] on button "Choose file" at bounding box center [429, 123] width 101 height 11
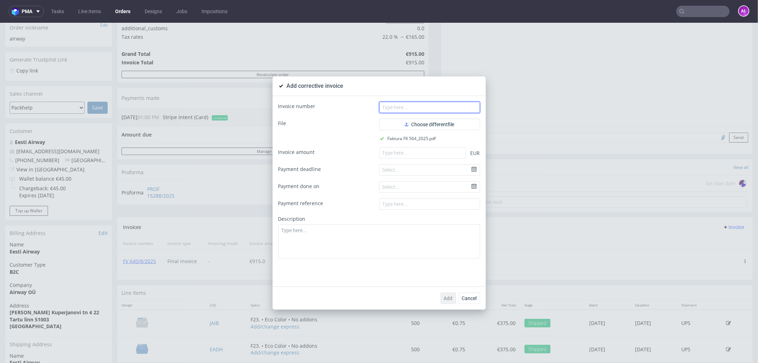
paste input "FK 564/2025"
click at [456, 109] on input "text" at bounding box center [429, 106] width 101 height 11
type input "FK 564/2025"
click at [443, 153] on input "number" at bounding box center [422, 152] width 87 height 11
paste input "915.00"
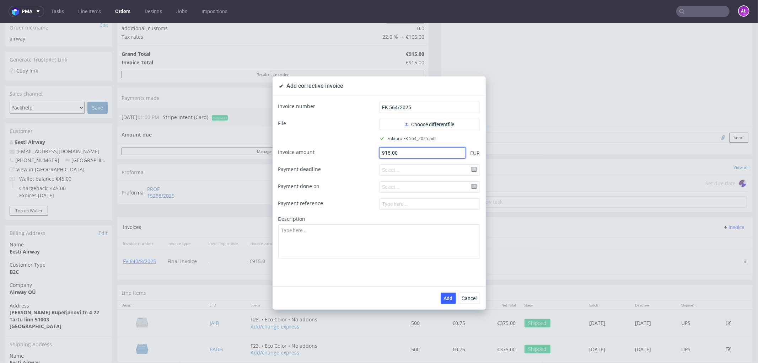
click at [380, 155] on input "915.00" at bounding box center [422, 152] width 87 height 11
type input "-915.00"
drag, startPoint x: 390, startPoint y: 234, endPoint x: 390, endPoint y: 242, distance: 7.5
click at [390, 234] on textarea at bounding box center [379, 241] width 202 height 34
paste textarea "An incorrect VAT rate was applied."
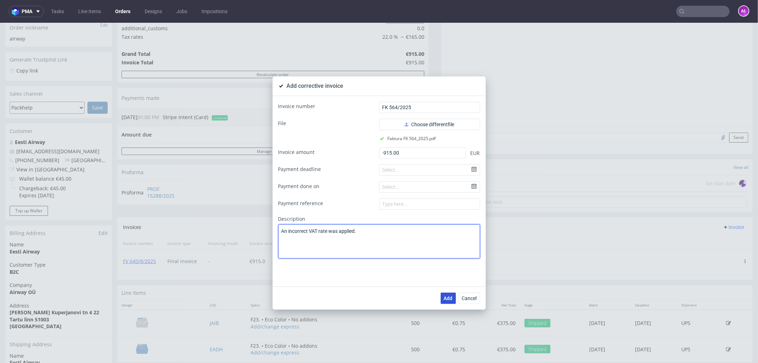
type textarea "An incorrect VAT rate was applied."
click at [446, 295] on span "Add" at bounding box center [448, 297] width 9 height 5
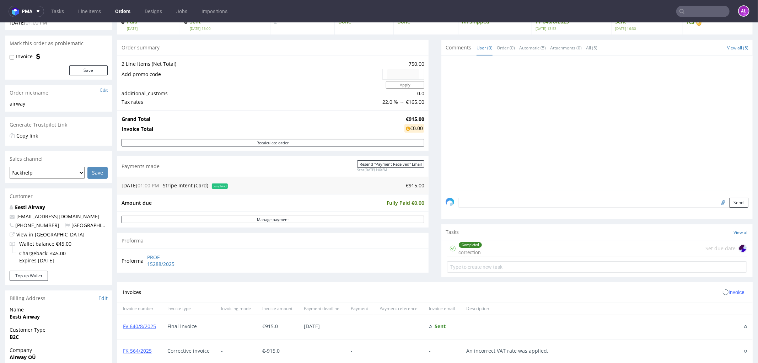
scroll to position [158, 0]
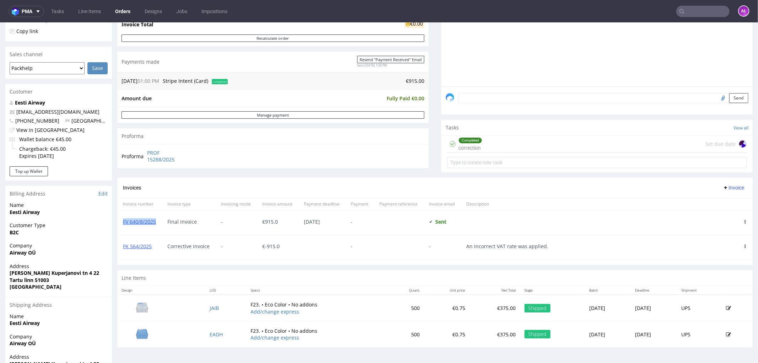
drag, startPoint x: 160, startPoint y: 227, endPoint x: 123, endPoint y: 226, distance: 37.3
click at [123, 226] on div "FV 640/8/2025" at bounding box center [139, 222] width 44 height 24
copy link "FV 640/8/2025"
click at [143, 221] on link "FV 640/8/2025" at bounding box center [139, 221] width 33 height 7
click at [723, 187] on icon at bounding box center [726, 187] width 6 height 6
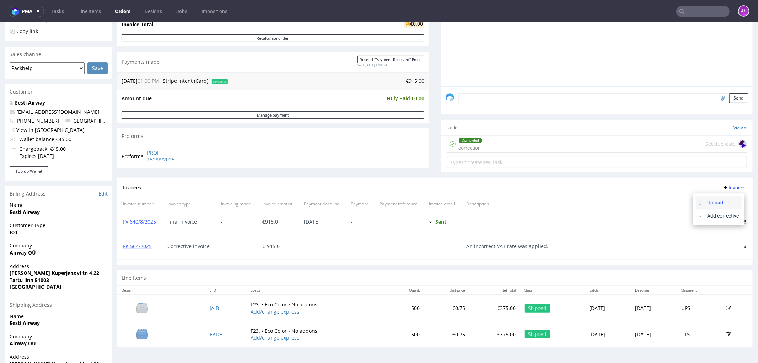
click at [719, 203] on span "Upload" at bounding box center [721, 202] width 34 height 7
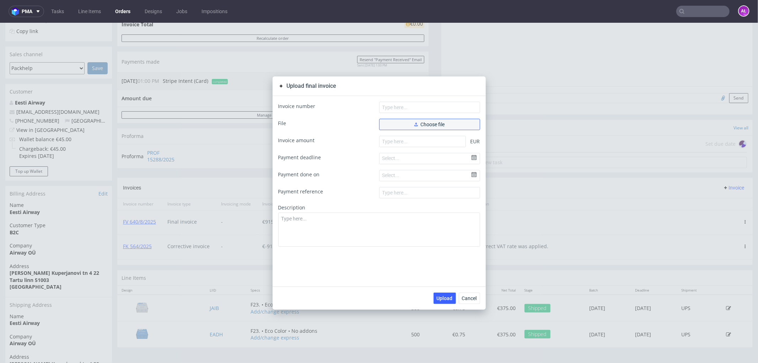
click at [458, 128] on button "Choose file" at bounding box center [429, 123] width 101 height 11
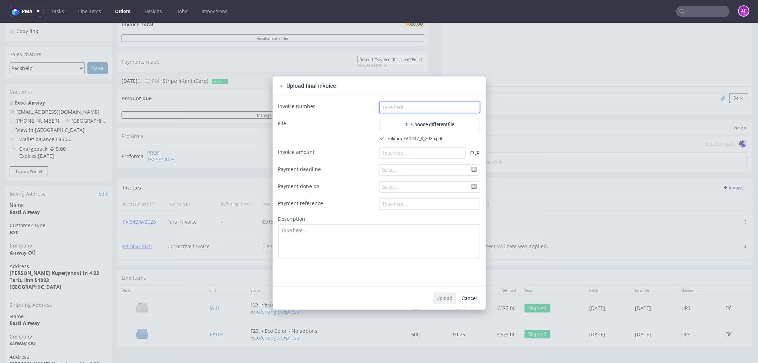
drag, startPoint x: 452, startPoint y: 105, endPoint x: 448, endPoint y: 104, distance: 4.3
click at [452, 105] on input "text" at bounding box center [429, 106] width 101 height 11
paste input "FV 1447/8/2025"
type input "FV 1447/8/2025"
click at [431, 152] on input "number" at bounding box center [422, 152] width 87 height 11
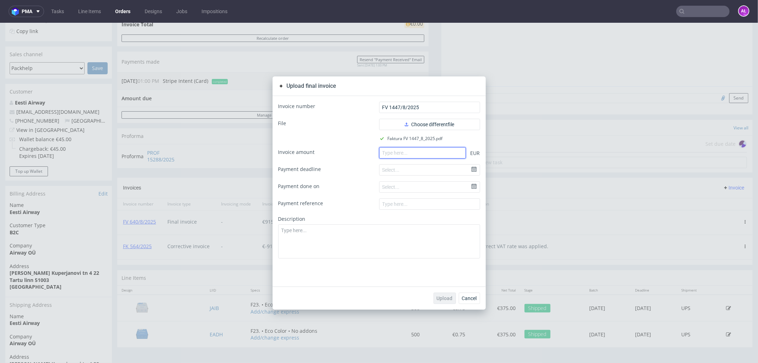
paste input "915.00"
type input "915.00"
click at [438, 249] on textarea at bounding box center [379, 241] width 202 height 34
type textarea "Correct VAT rate"
click at [444, 300] on button "Upload" at bounding box center [445, 297] width 22 height 11
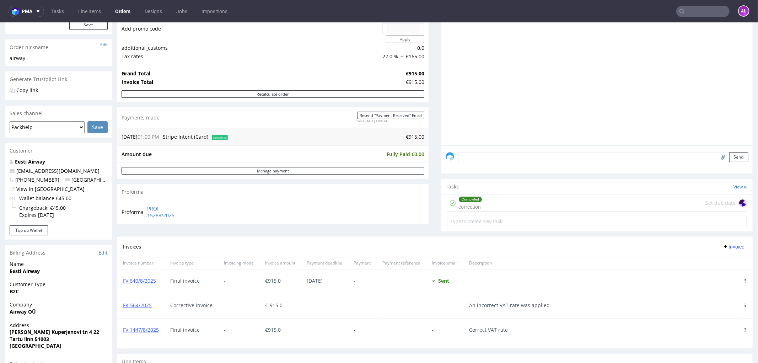
scroll to position [118, 0]
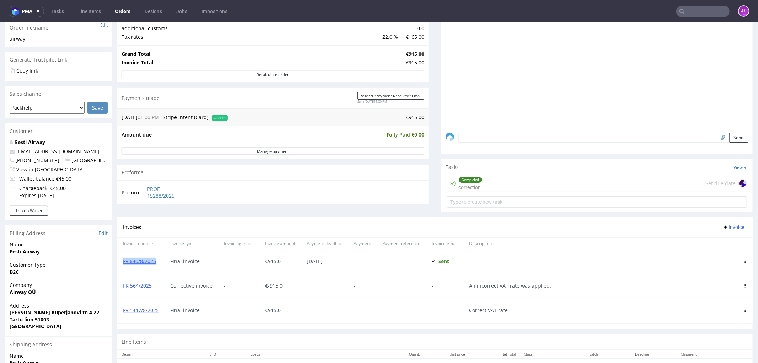
drag, startPoint x: 162, startPoint y: 266, endPoint x: 122, endPoint y: 266, distance: 40.2
click at [122, 266] on div "FV 640/8/2025" at bounding box center [140, 262] width 47 height 24
copy link "FV 640/8/2025"
drag, startPoint x: 154, startPoint y: 290, endPoint x: 122, endPoint y: 293, distance: 32.1
click at [122, 293] on div "FK 564/2025" at bounding box center [140, 286] width 47 height 24
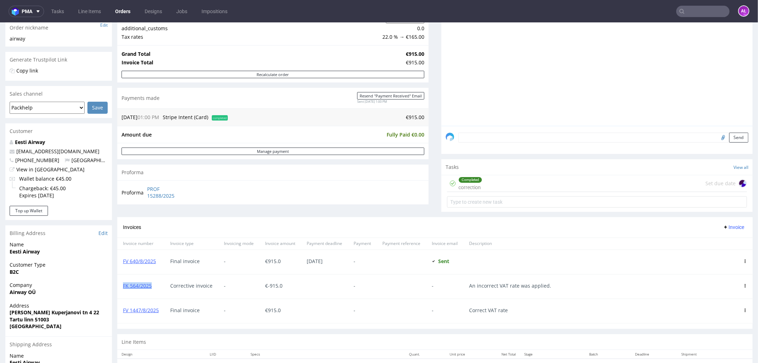
copy link "FK 564/2025"
drag, startPoint x: 160, startPoint y: 315, endPoint x: 118, endPoint y: 315, distance: 41.6
click at [118, 315] on div "FV 1447/8/2025" at bounding box center [140, 311] width 47 height 24
copy link "FV 1447/8/2025"
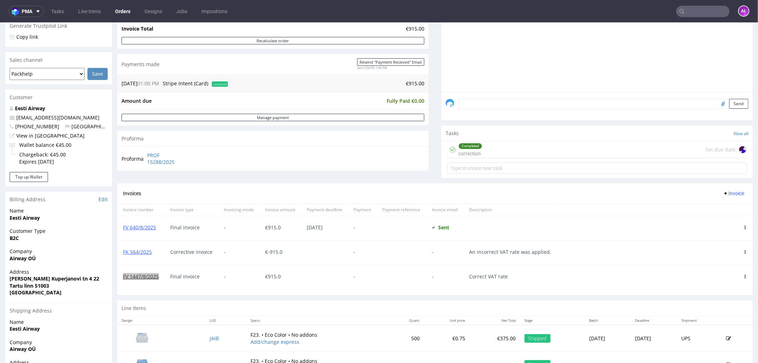
scroll to position [197, 0]
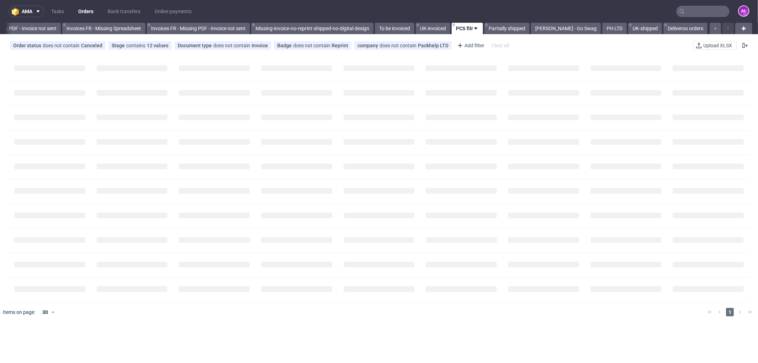
scroll to position [0, 1065]
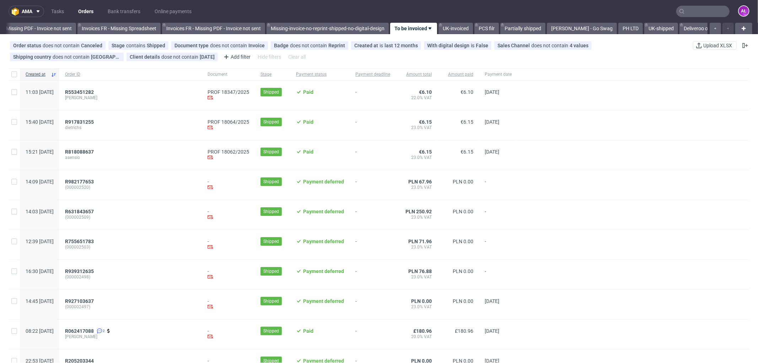
scroll to position [0, 1065]
click at [94, 91] on span "R553451282" at bounding box center [79, 92] width 29 height 6
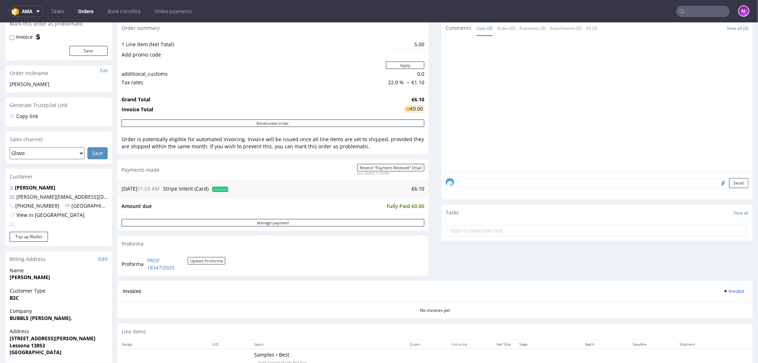
scroll to position [158, 0]
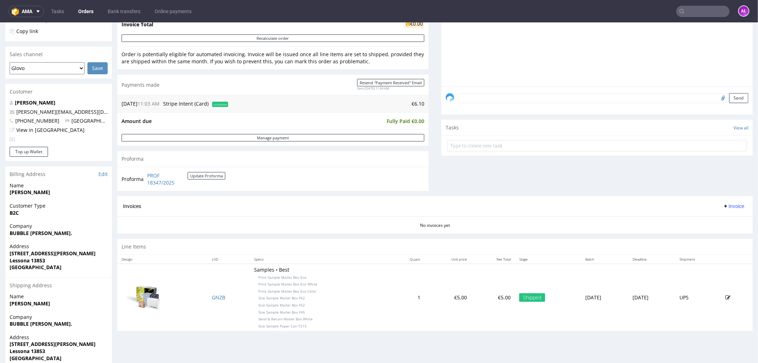
click at [37, 106] on div "Gaida Flavio flavio.g@bubblebev.com +393486953441 Italy View in Hubspot" at bounding box center [58, 123] width 107 height 48
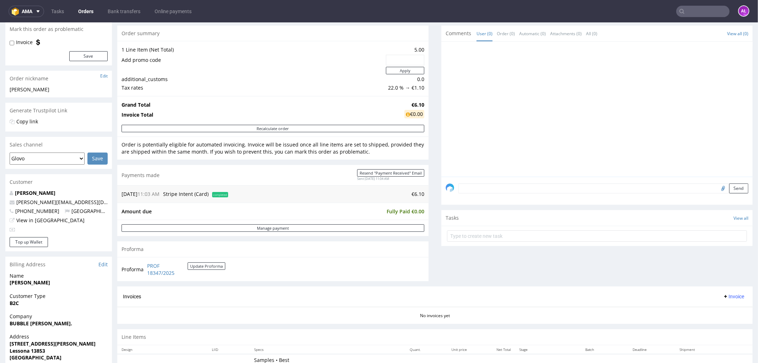
scroll to position [197, 0]
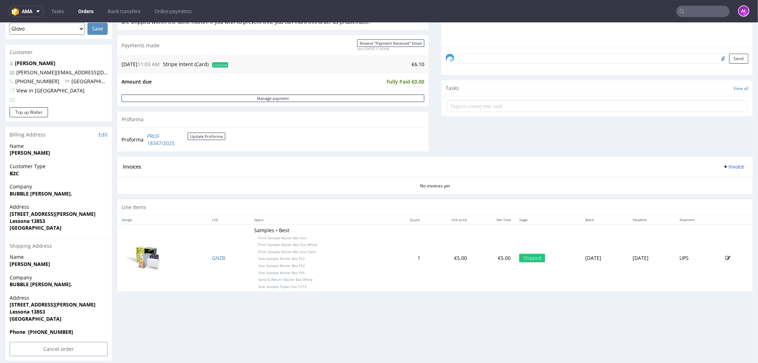
click at [723, 167] on span "Invoice" at bounding box center [733, 167] width 21 height 6
drag, startPoint x: 720, startPoint y: 171, endPoint x: 719, endPoint y: 181, distance: 10.3
click at [719, 181] on span "Generate" at bounding box center [721, 181] width 34 height 7
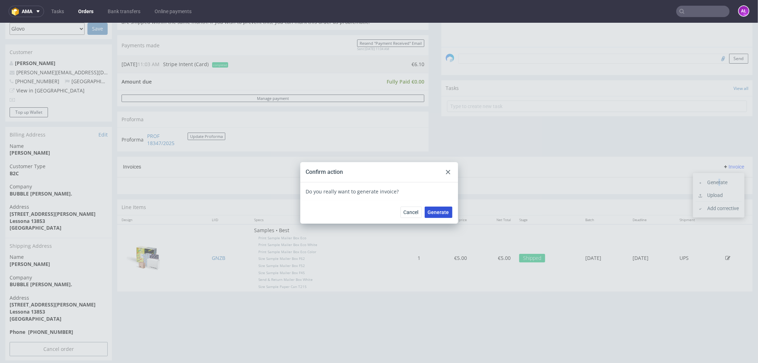
click at [442, 213] on span "Generate" at bounding box center [438, 211] width 21 height 5
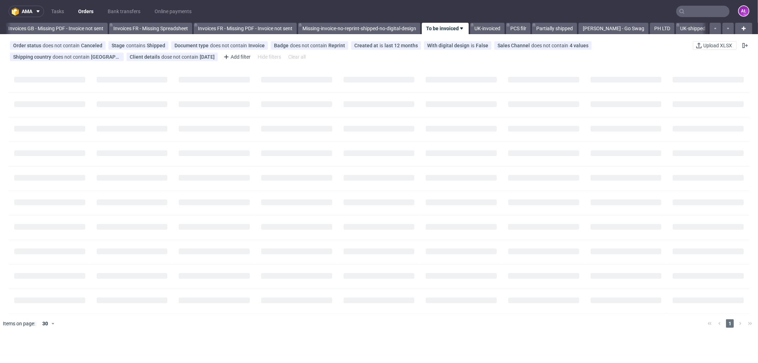
scroll to position [0, 1065]
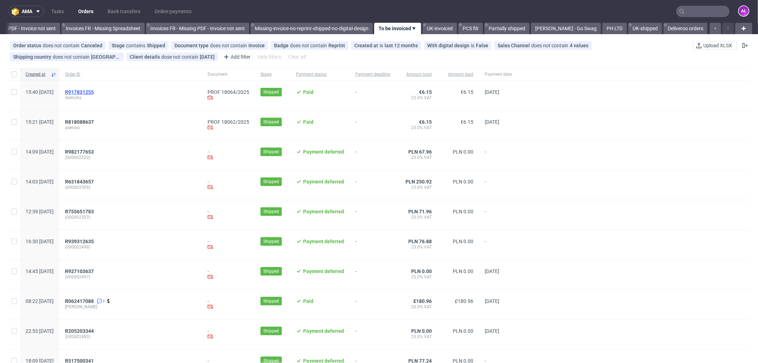
click at [94, 91] on span "R917831255" at bounding box center [79, 92] width 29 height 6
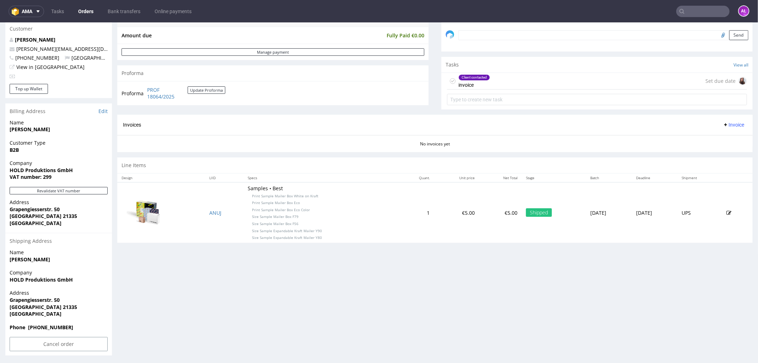
scroll to position [222, 0]
click at [101, 188] on button "Revalidate VAT number" at bounding box center [59, 188] width 98 height 7
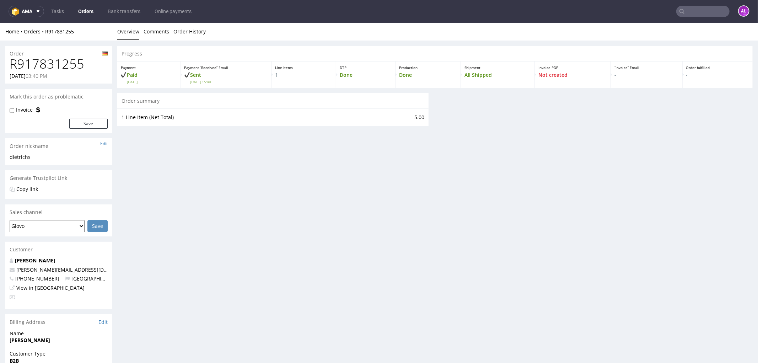
scroll to position [205, 0]
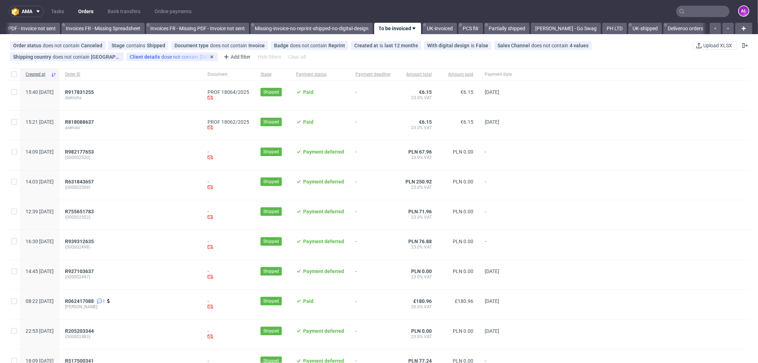
scroll to position [0, 1065]
click at [94, 119] on span "R818088637" at bounding box center [79, 122] width 29 height 6
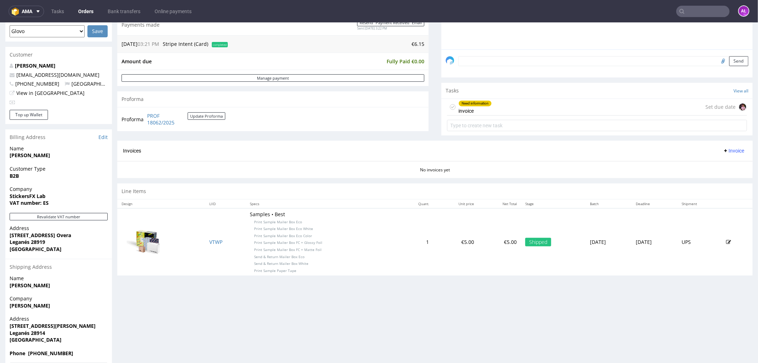
scroll to position [197, 0]
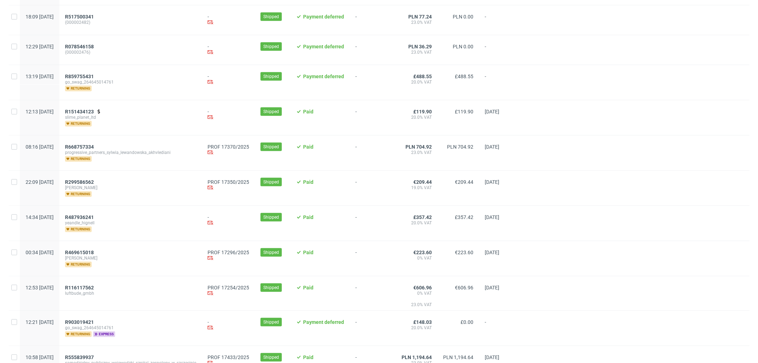
scroll to position [355, 0]
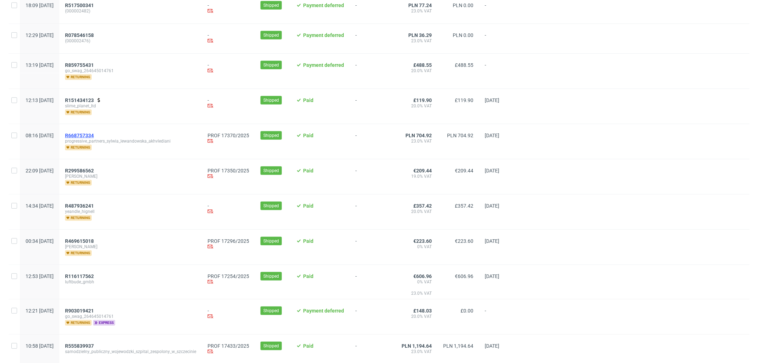
click at [94, 137] on span "R668757334" at bounding box center [79, 136] width 29 height 6
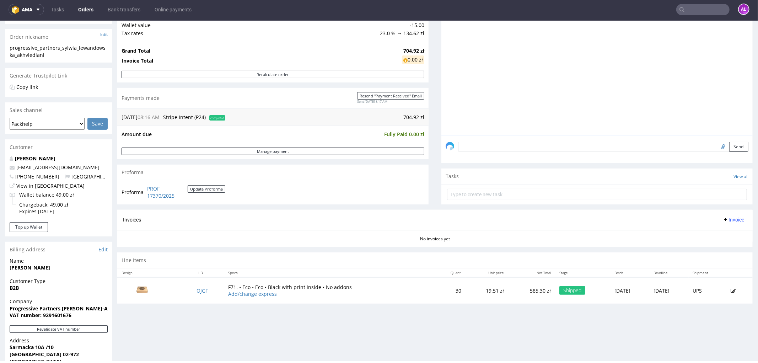
scroll to position [237, 0]
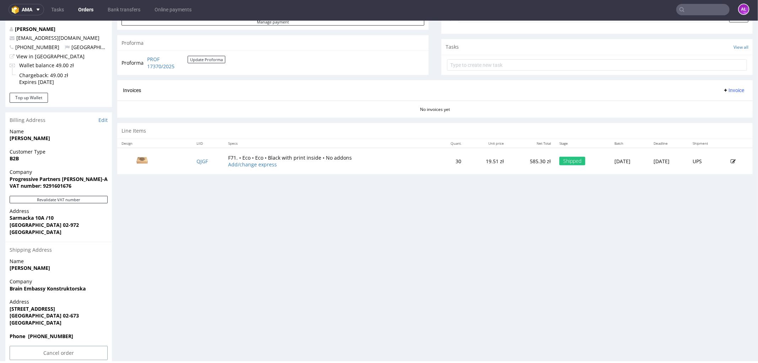
click at [721, 83] on div "Invoices Invoice" at bounding box center [435, 90] width 636 height 20
click at [724, 92] on span "Invoice" at bounding box center [733, 90] width 21 height 6
click at [723, 104] on span "Generate" at bounding box center [721, 105] width 34 height 7
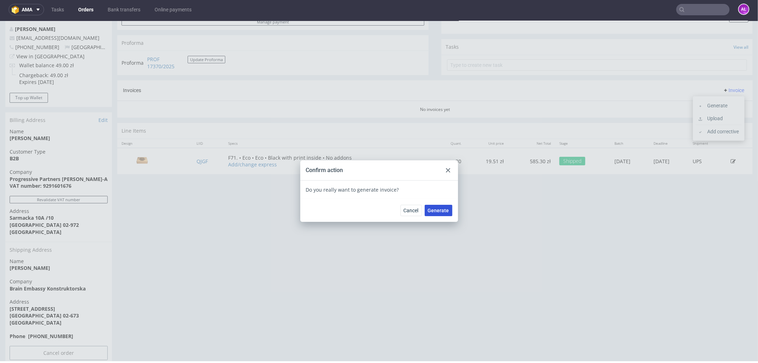
click at [441, 209] on span "Generate" at bounding box center [438, 210] width 21 height 5
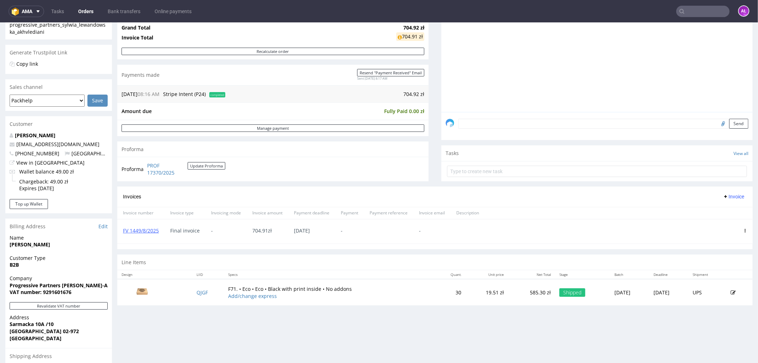
scroll to position [158, 0]
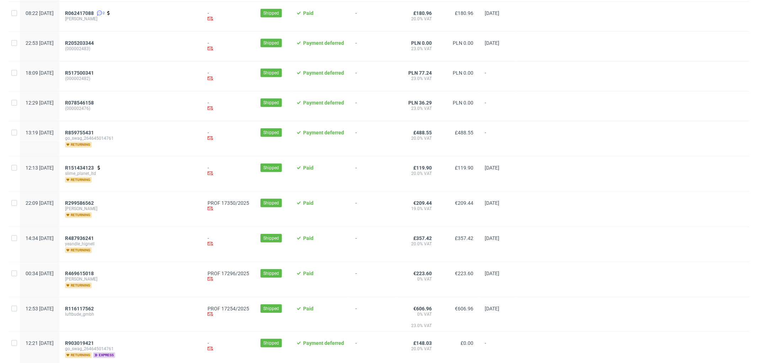
scroll to position [355, 0]
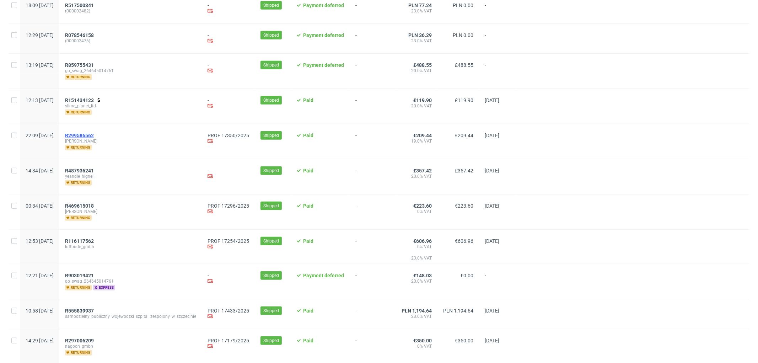
click at [94, 138] on span "R299586562" at bounding box center [79, 136] width 29 height 6
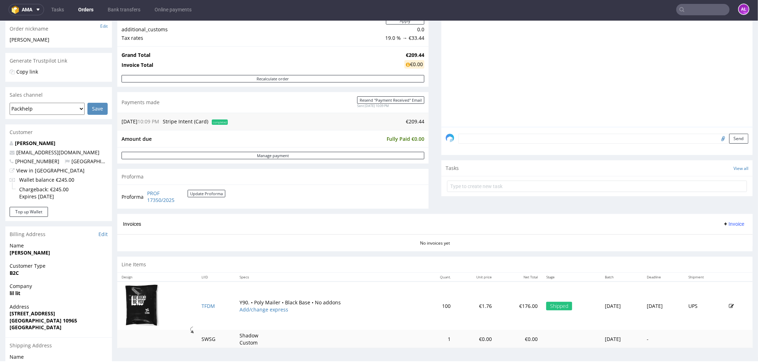
scroll to position [223, 0]
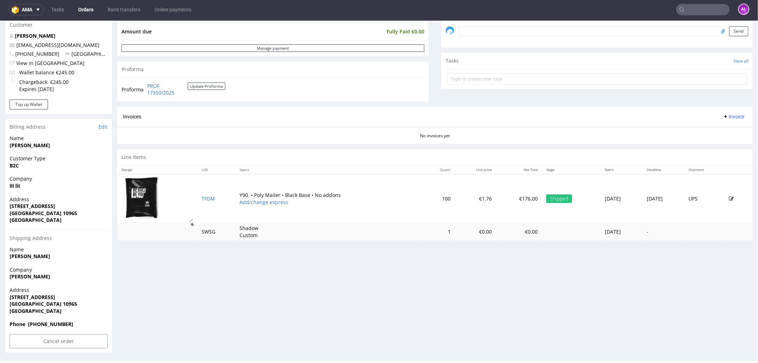
click at [723, 117] on span "Invoice" at bounding box center [733, 116] width 21 height 6
click at [723, 130] on span "Generate" at bounding box center [721, 131] width 34 height 7
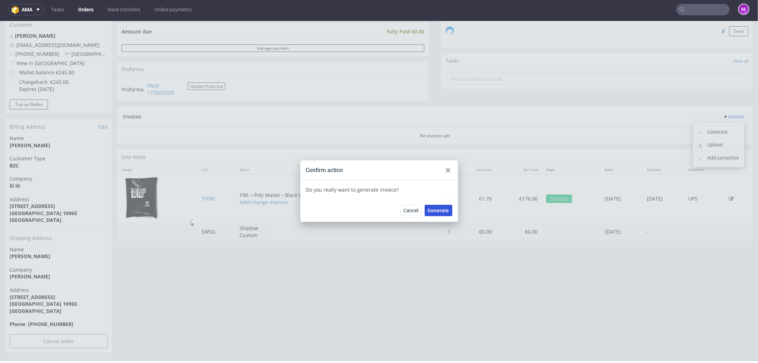
click at [430, 210] on span "Generate" at bounding box center [438, 210] width 21 height 5
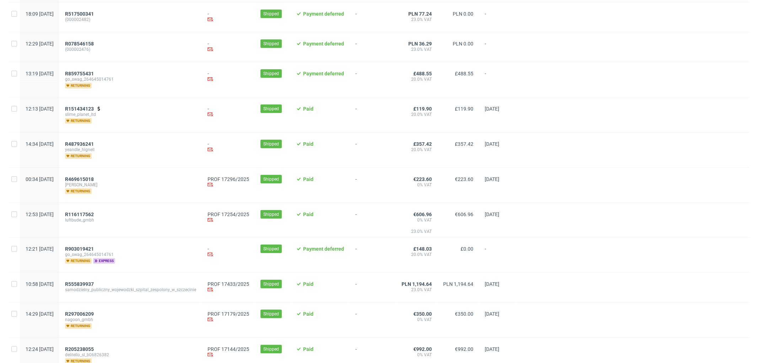
scroll to position [355, 0]
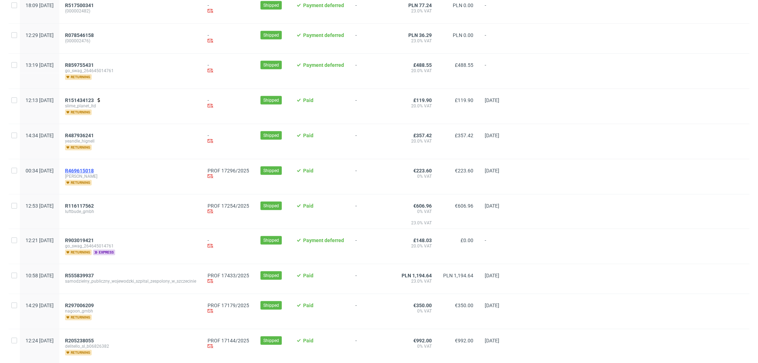
click at [94, 172] on span "R469615018" at bounding box center [79, 171] width 29 height 6
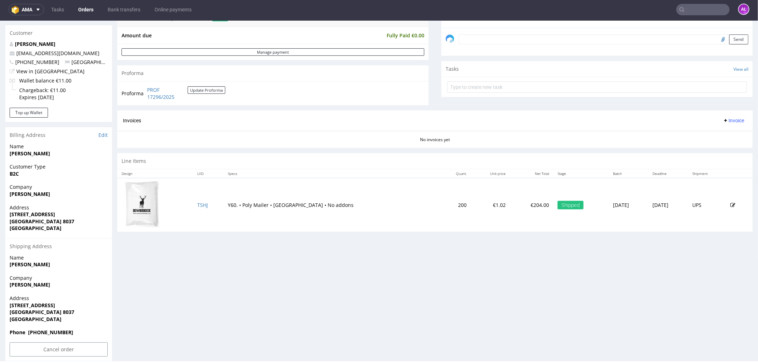
scroll to position [223, 0]
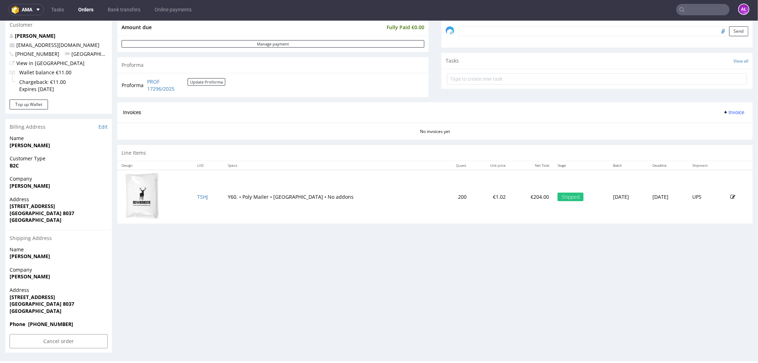
click at [723, 109] on span "Invoice" at bounding box center [733, 112] width 21 height 6
click at [723, 127] on span "Generate" at bounding box center [721, 127] width 34 height 7
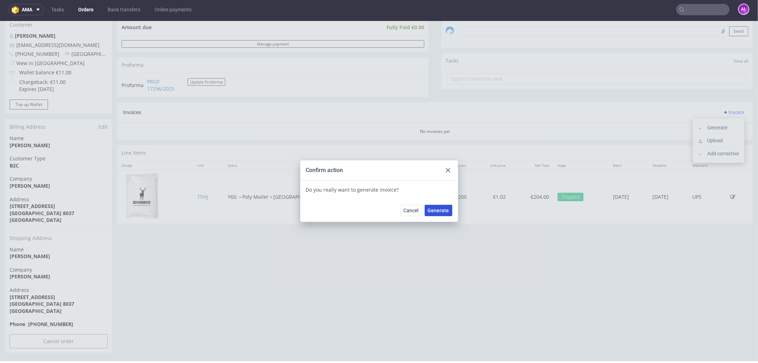
click at [438, 211] on span "Generate" at bounding box center [438, 210] width 21 height 5
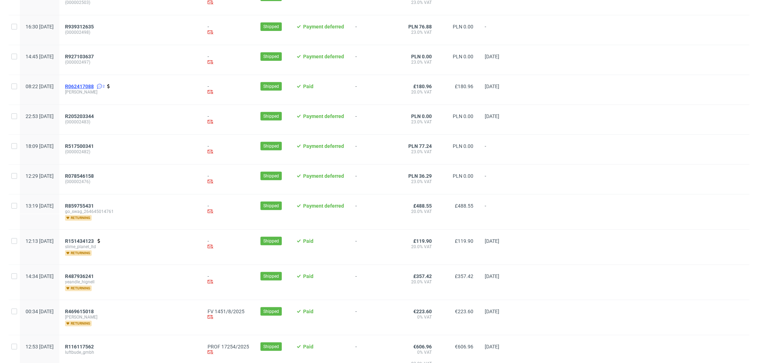
scroll to position [316, 0]
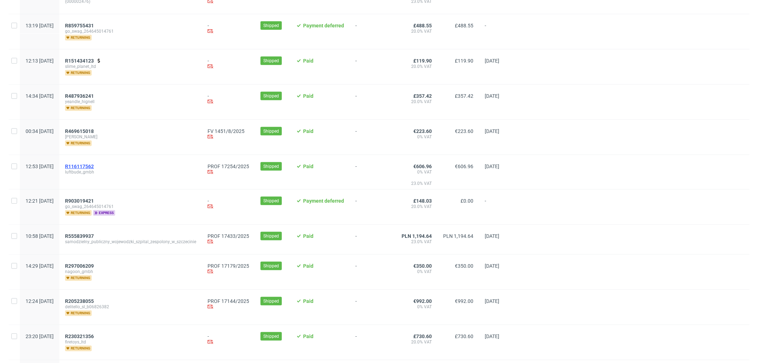
click at [94, 169] on span "R116117562" at bounding box center [79, 167] width 29 height 6
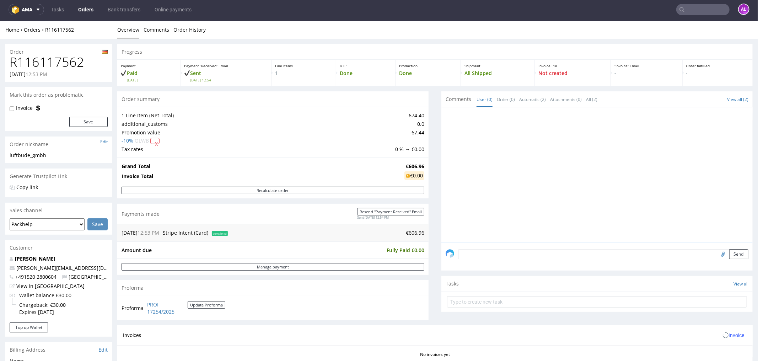
scroll to position [197, 0]
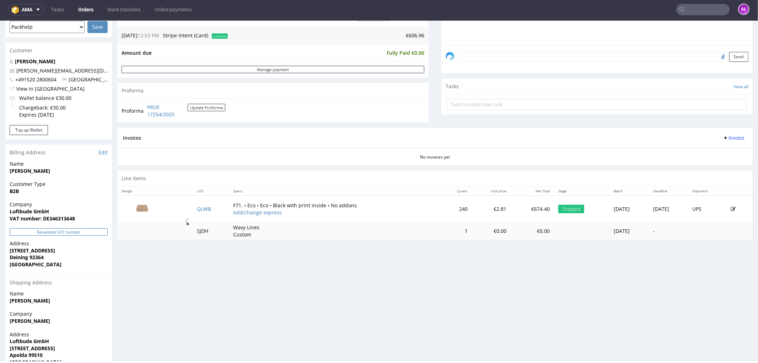
click at [93, 230] on button "Revalidate VAT number" at bounding box center [59, 231] width 98 height 7
click at [726, 138] on span "Invoice" at bounding box center [733, 138] width 21 height 6
click at [727, 152] on span "Generate" at bounding box center [721, 152] width 34 height 7
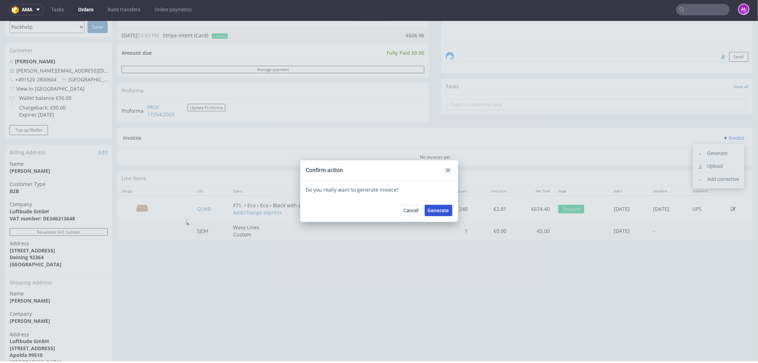
click at [438, 210] on span "Generate" at bounding box center [438, 210] width 21 height 5
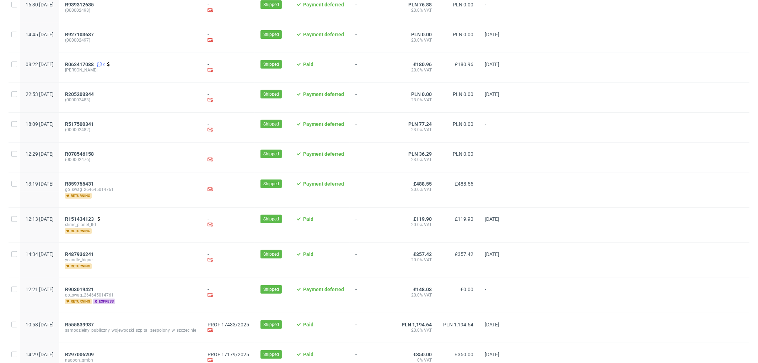
scroll to position [434, 0]
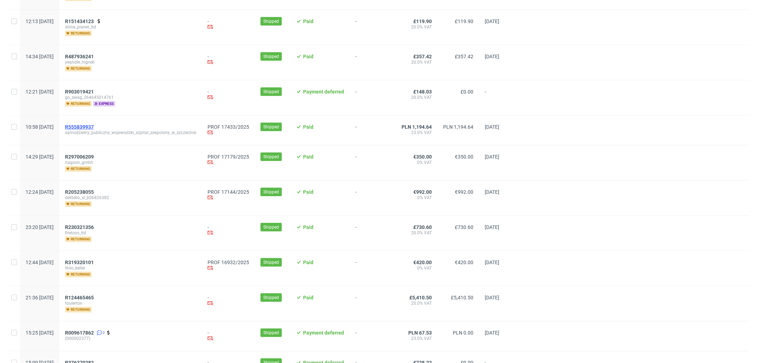
click at [94, 128] on span "R555839937" at bounding box center [79, 127] width 29 height 6
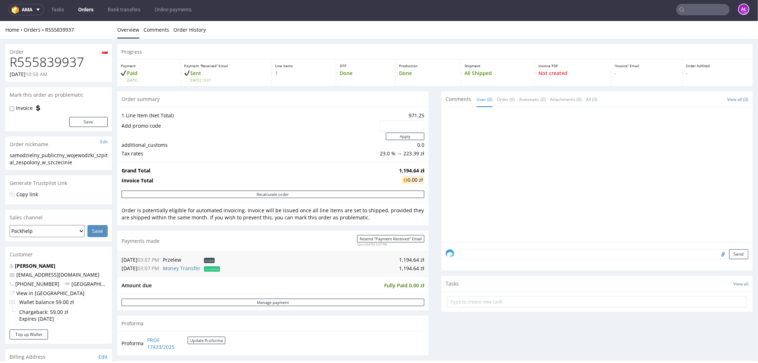
scroll to position [237, 0]
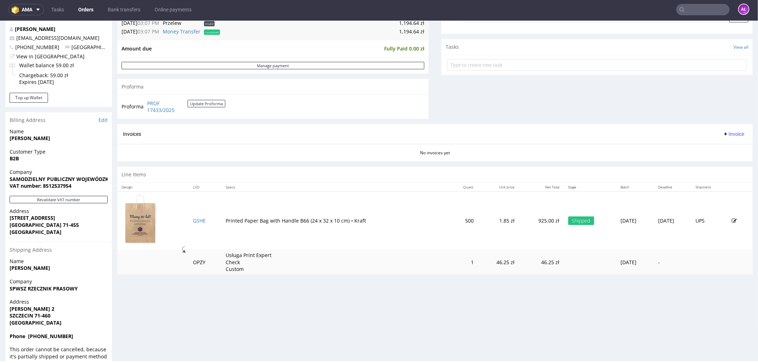
click at [723, 134] on span "Invoice" at bounding box center [733, 134] width 21 height 6
click at [720, 148] on span "Generate" at bounding box center [721, 148] width 34 height 7
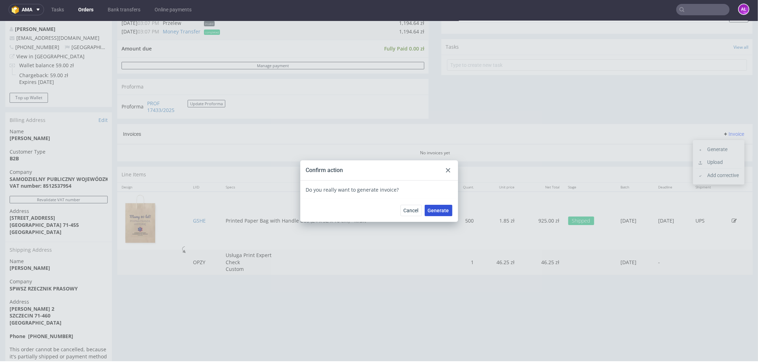
click at [434, 213] on button "Generate" at bounding box center [439, 209] width 28 height 11
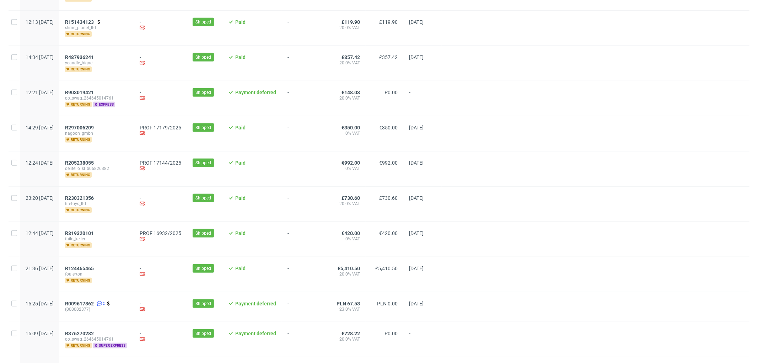
scroll to position [434, 0]
click at [94, 165] on span "R205238055" at bounding box center [79, 162] width 29 height 6
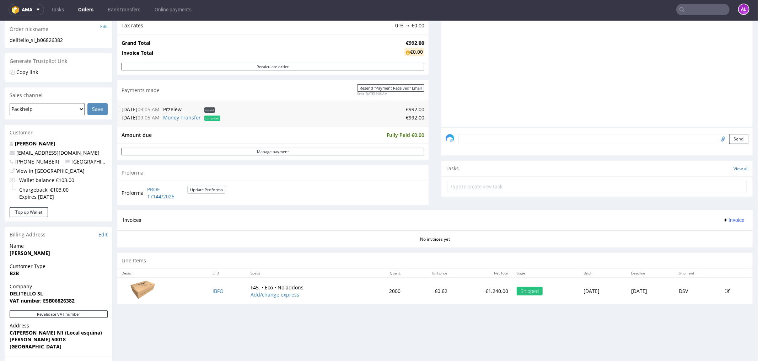
scroll to position [248, 0]
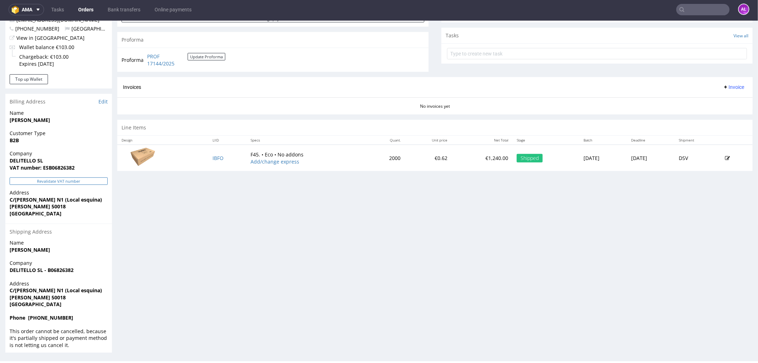
click at [98, 178] on button "Revalidate VAT number" at bounding box center [59, 180] width 98 height 7
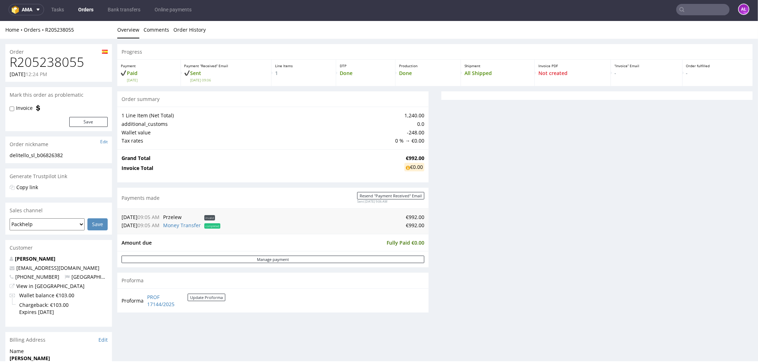
scroll to position [231, 0]
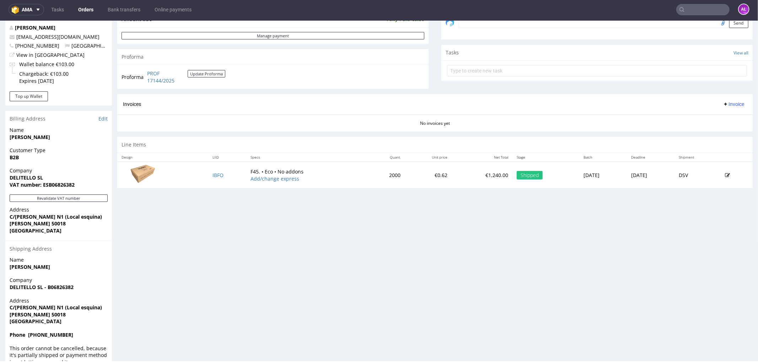
click at [723, 104] on span "Invoice" at bounding box center [733, 104] width 21 height 6
click at [719, 119] on span "Generate" at bounding box center [721, 119] width 34 height 7
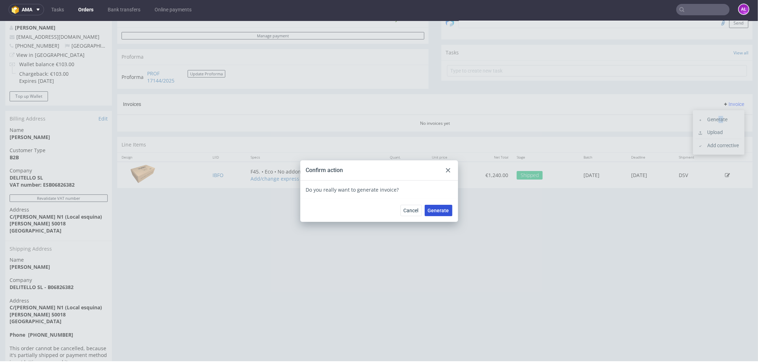
click at [435, 209] on span "Generate" at bounding box center [438, 210] width 21 height 5
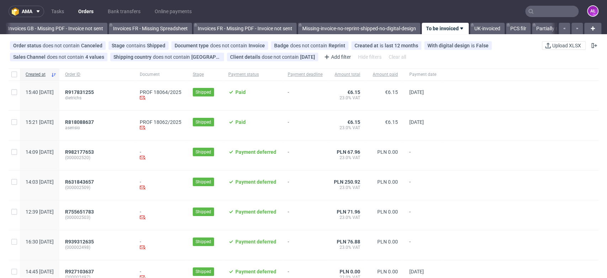
scroll to position [0, 1191]
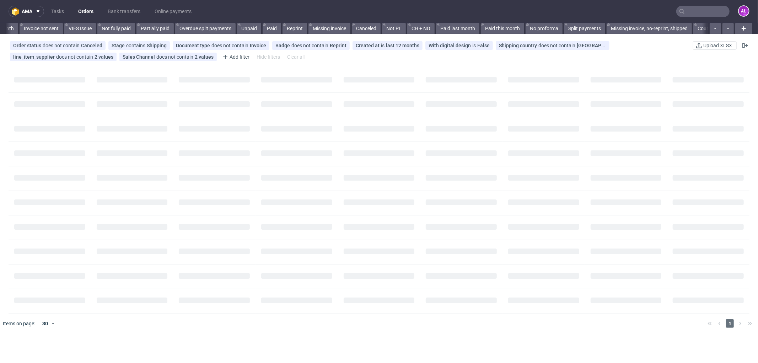
scroll to position [0, 816]
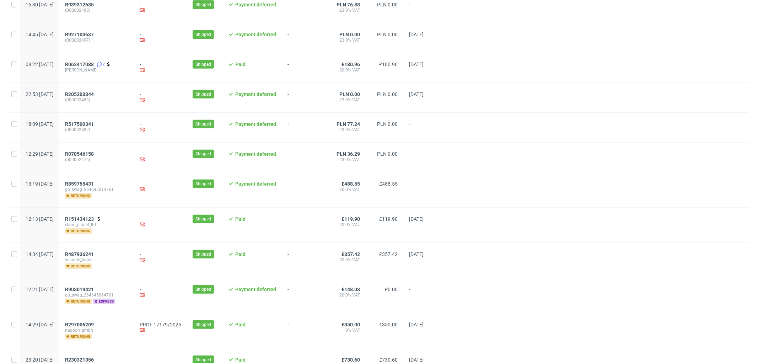
scroll to position [513, 0]
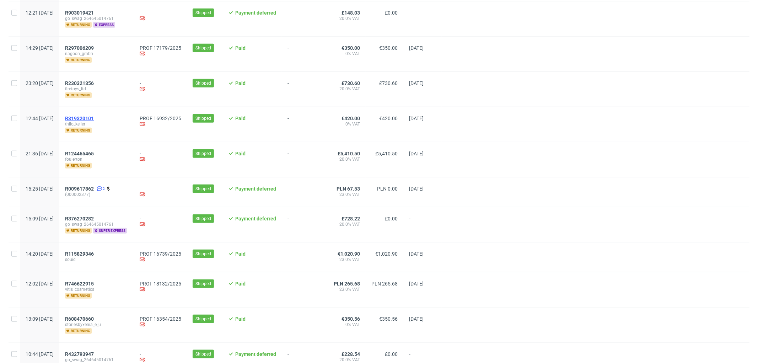
click at [94, 121] on span "R319320101" at bounding box center [79, 119] width 29 height 6
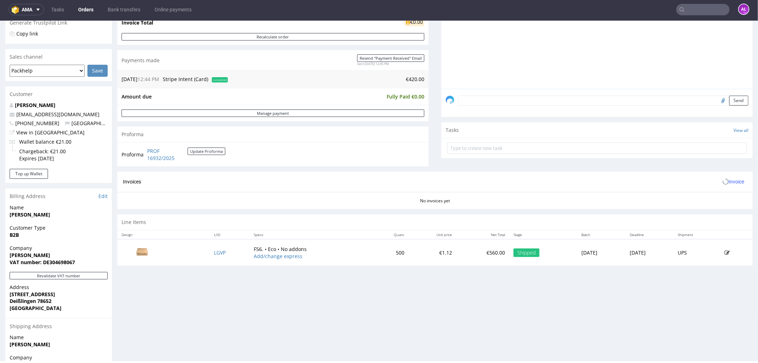
scroll to position [197, 0]
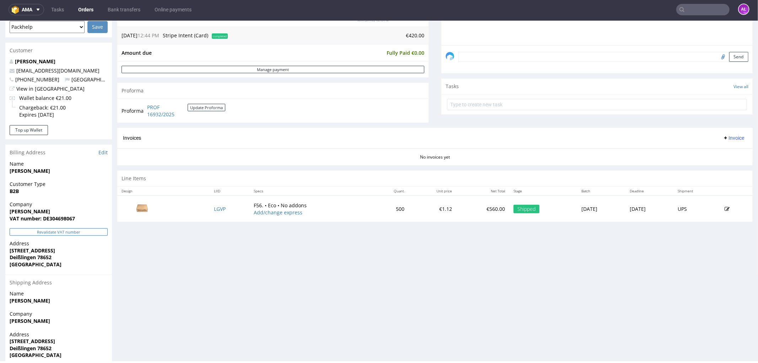
click at [77, 234] on button "Revalidate VAT number" at bounding box center [59, 231] width 98 height 7
click at [724, 137] on span "Invoice" at bounding box center [733, 138] width 21 height 6
click at [728, 153] on span "Generate" at bounding box center [721, 152] width 34 height 7
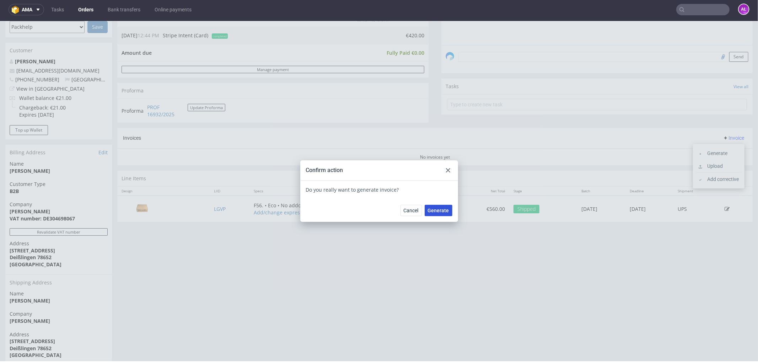
click at [442, 208] on span "Generate" at bounding box center [438, 210] width 21 height 5
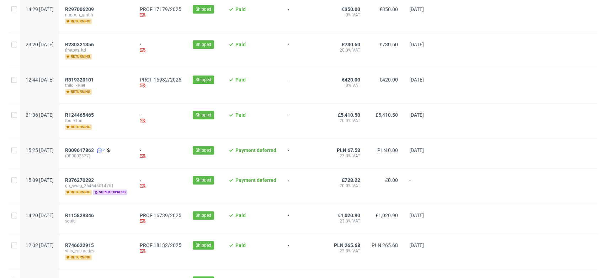
scroll to position [553, 0]
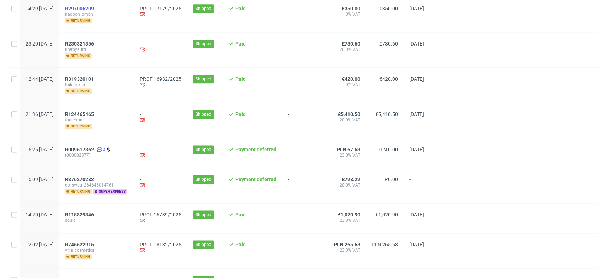
click at [94, 8] on span "R297006209" at bounding box center [79, 9] width 29 height 6
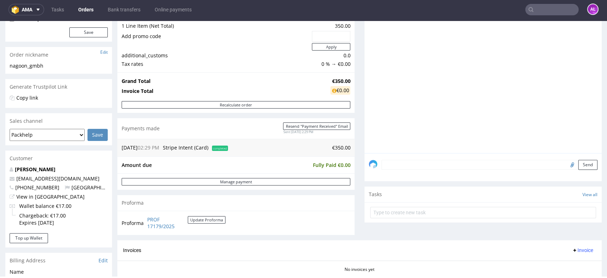
scroll to position [237, 0]
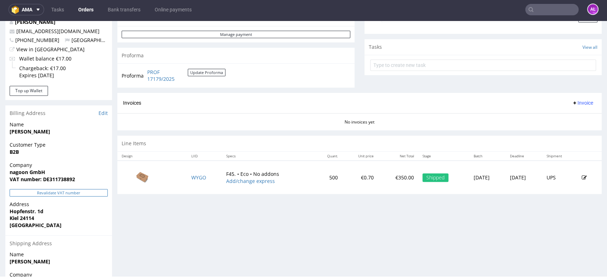
click at [103, 194] on button "Revalidate VAT number" at bounding box center [59, 192] width 98 height 7
click at [573, 102] on span "Invoice" at bounding box center [582, 103] width 21 height 6
click at [568, 116] on span "Generate" at bounding box center [570, 117] width 34 height 7
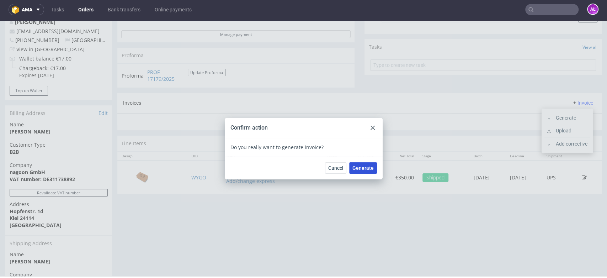
click at [359, 169] on span "Generate" at bounding box center [362, 167] width 21 height 5
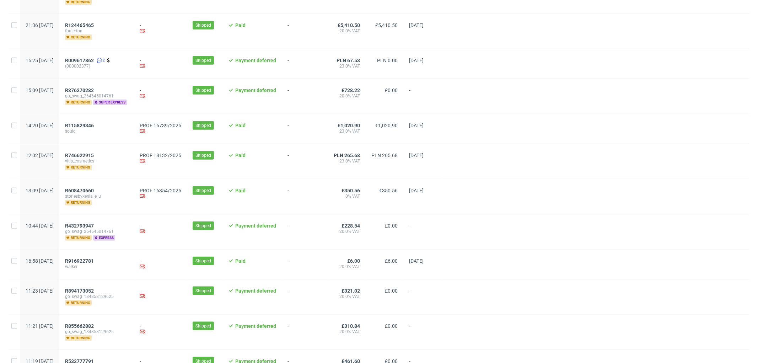
scroll to position [632, 0]
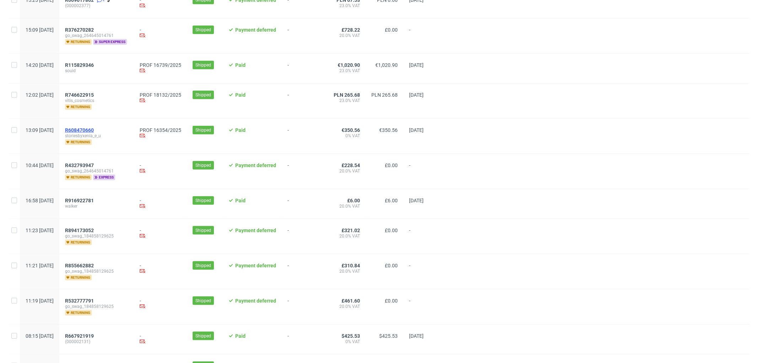
click at [94, 133] on span "R608470660" at bounding box center [79, 130] width 29 height 6
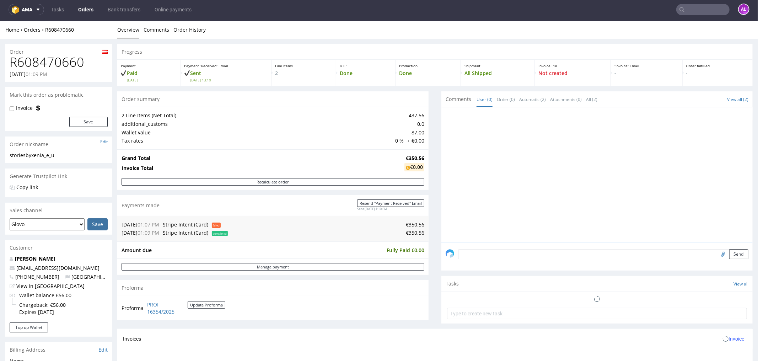
scroll to position [197, 0]
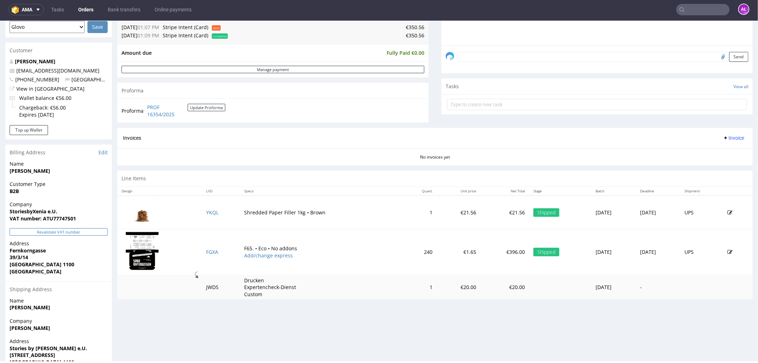
click at [90, 232] on button "Revalidate VAT number" at bounding box center [59, 231] width 98 height 7
click at [727, 139] on span "Invoice" at bounding box center [733, 138] width 21 height 6
click at [726, 152] on span "Generate" at bounding box center [721, 152] width 34 height 7
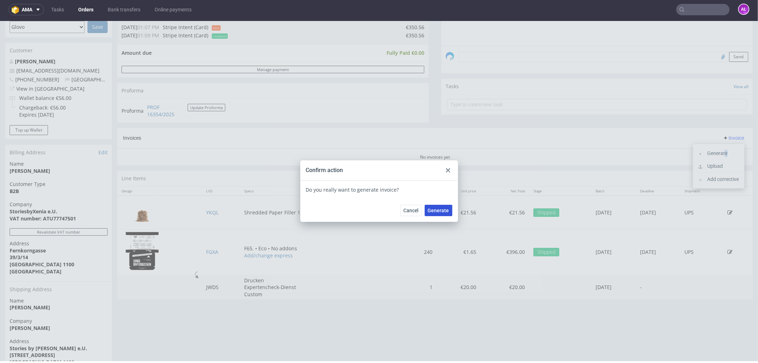
click at [431, 209] on span "Generate" at bounding box center [438, 210] width 21 height 5
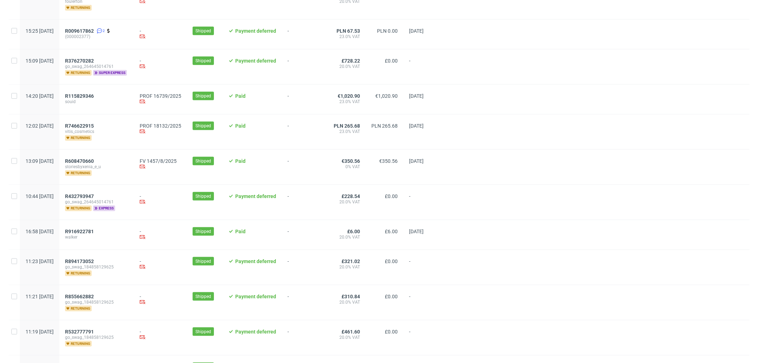
scroll to position [717, 0]
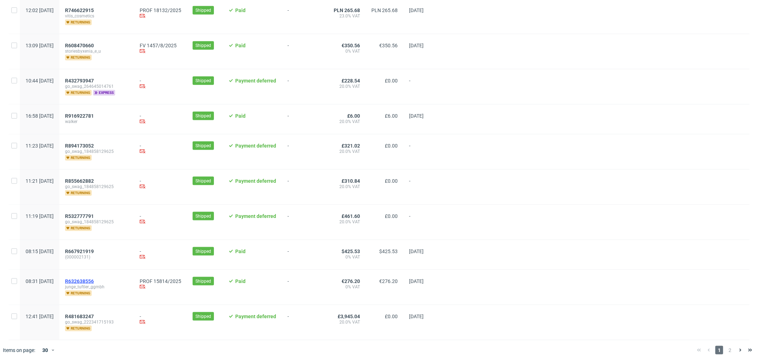
click at [94, 278] on span "R632638556" at bounding box center [79, 281] width 29 height 6
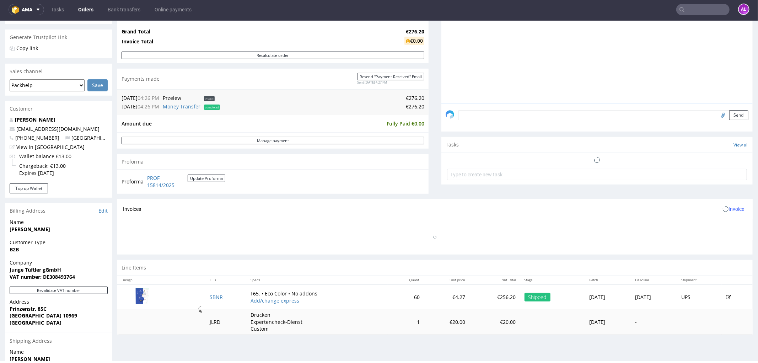
scroll to position [238, 0]
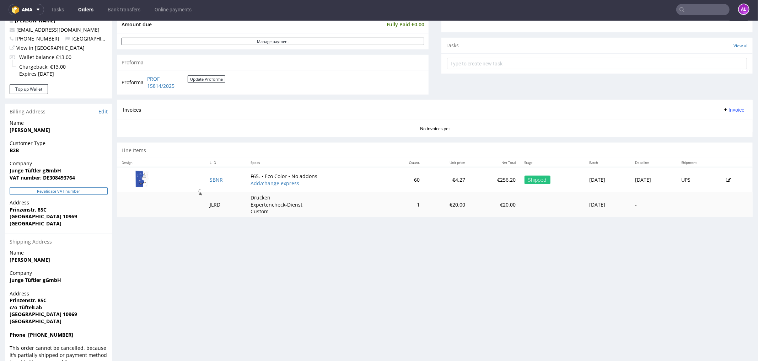
click at [92, 192] on button "Revalidate VAT number" at bounding box center [59, 190] width 98 height 7
click at [723, 109] on span "Invoice" at bounding box center [733, 110] width 21 height 6
click at [720, 123] on span "Generate" at bounding box center [721, 124] width 34 height 7
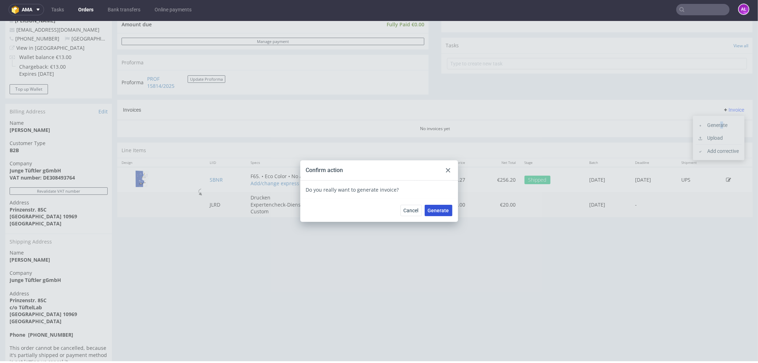
click at [440, 209] on span "Generate" at bounding box center [438, 210] width 21 height 5
